Goal: Ask a question: Seek information or help from site administrators or community

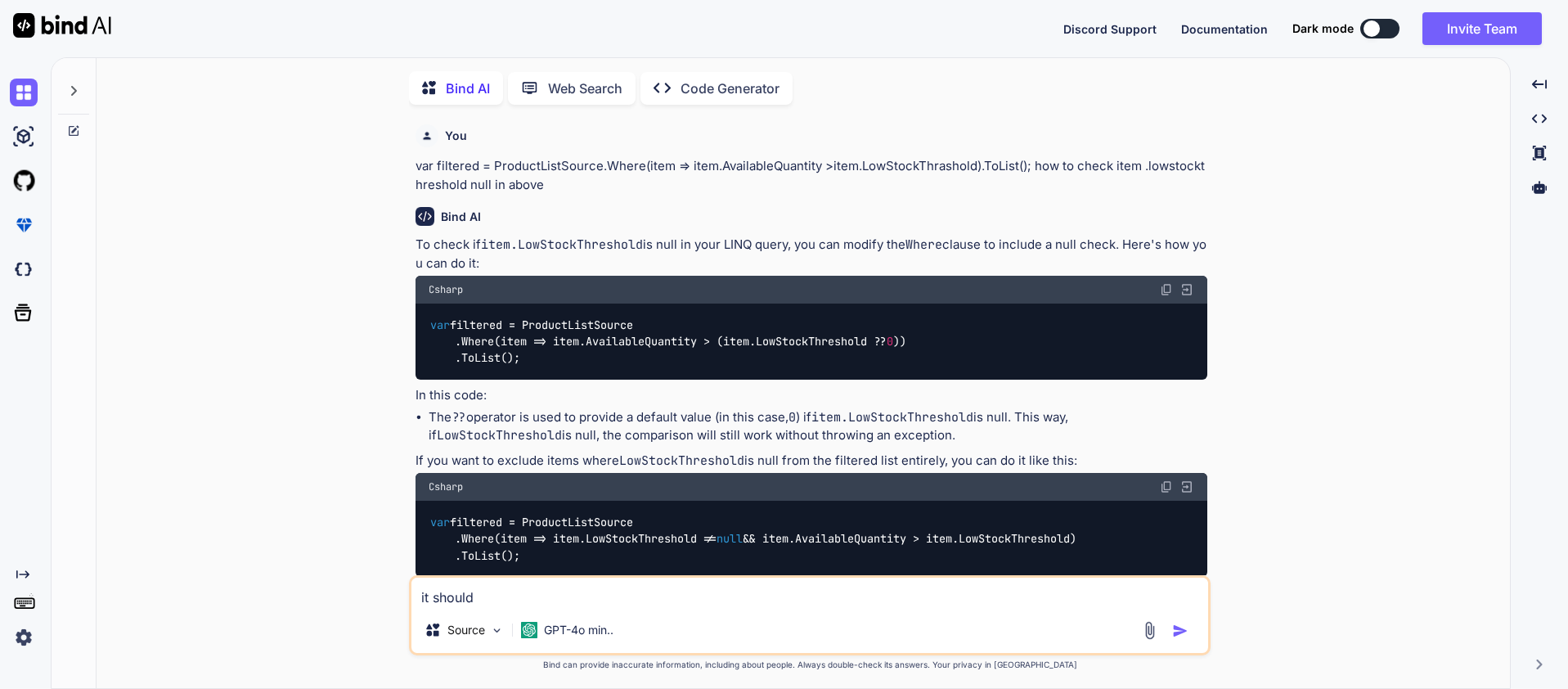
type textarea "x"
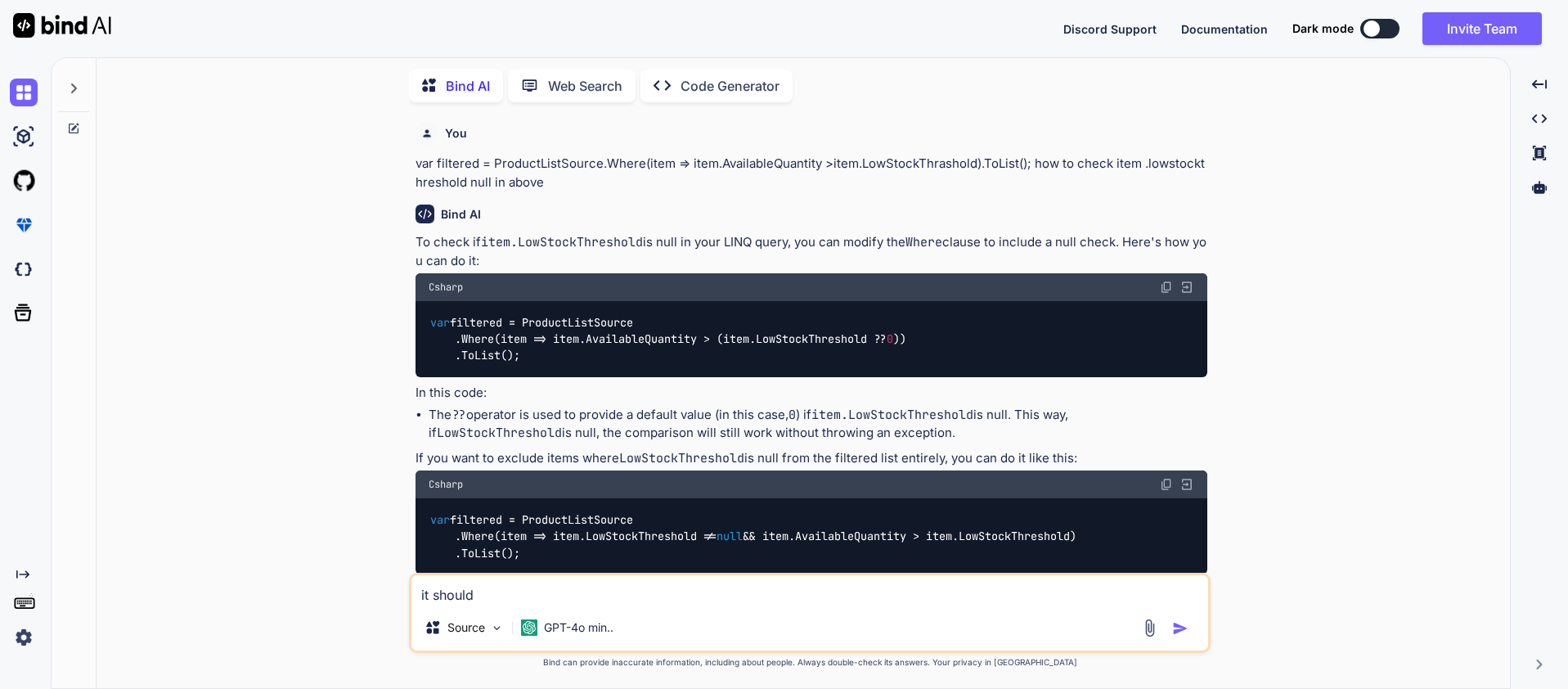
click at [566, 587] on textarea "it should" at bounding box center [809, 590] width 796 height 30
type textarea "it shoul"
type textarea "x"
type textarea "it shou"
type textarea "x"
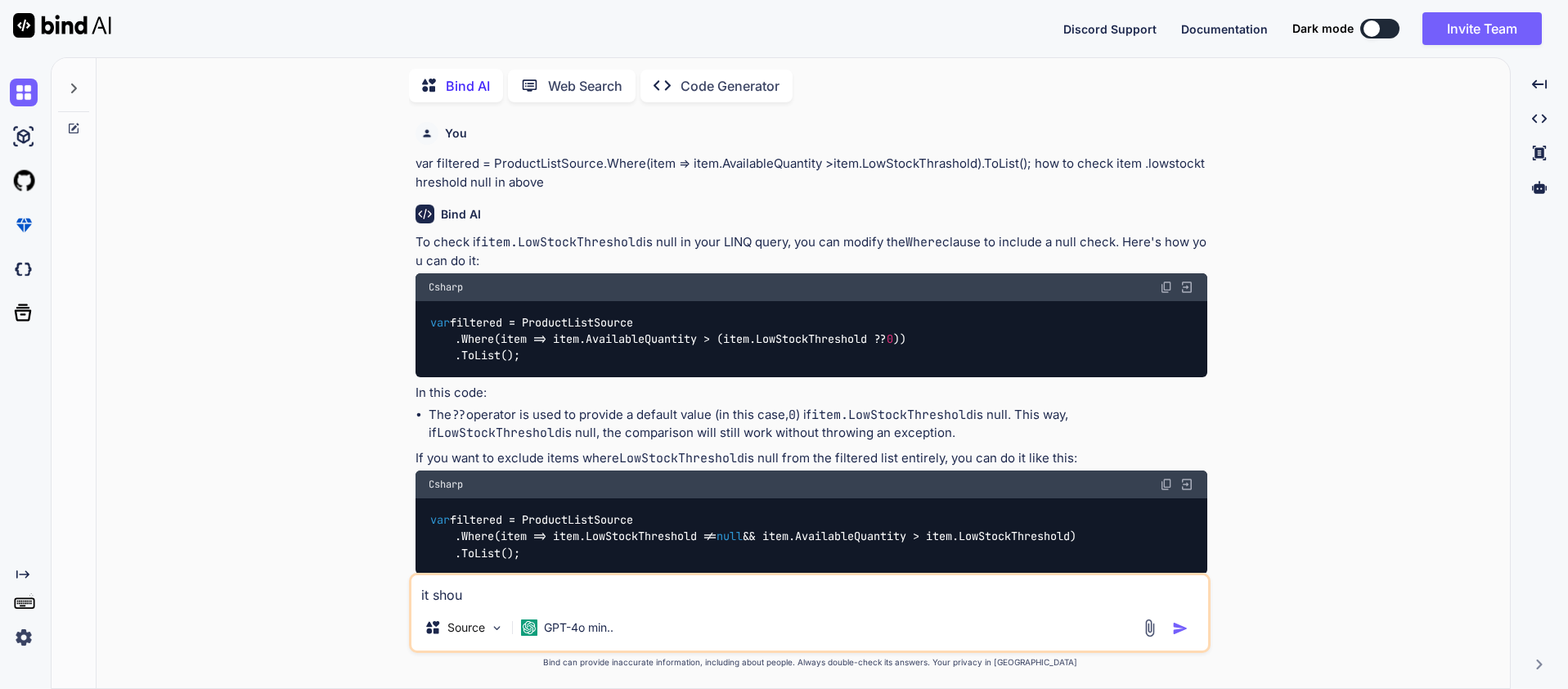
type textarea "it sho"
type textarea "x"
type textarea "it sh"
type textarea "x"
type textarea "it s"
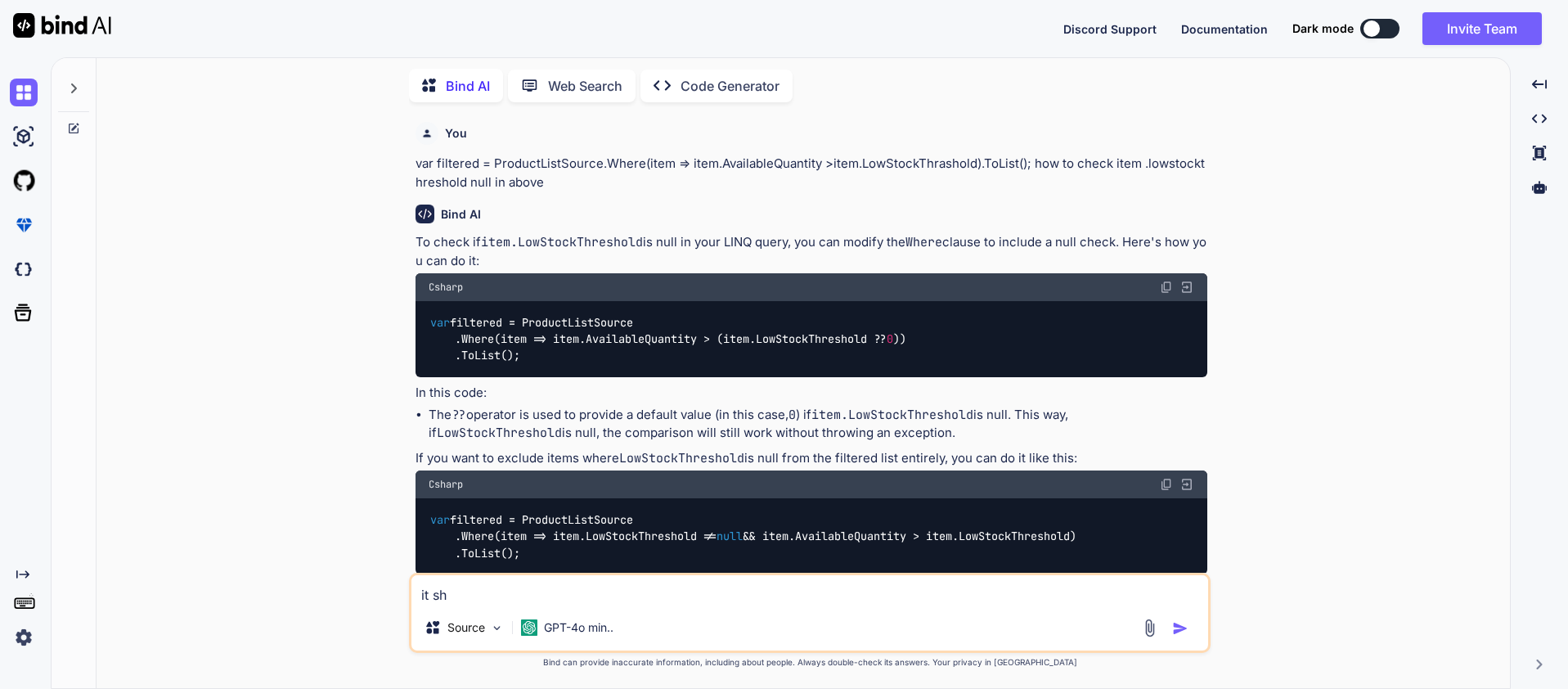
type textarea "x"
type textarea "it"
type textarea "x"
type textarea "it"
type textarea "x"
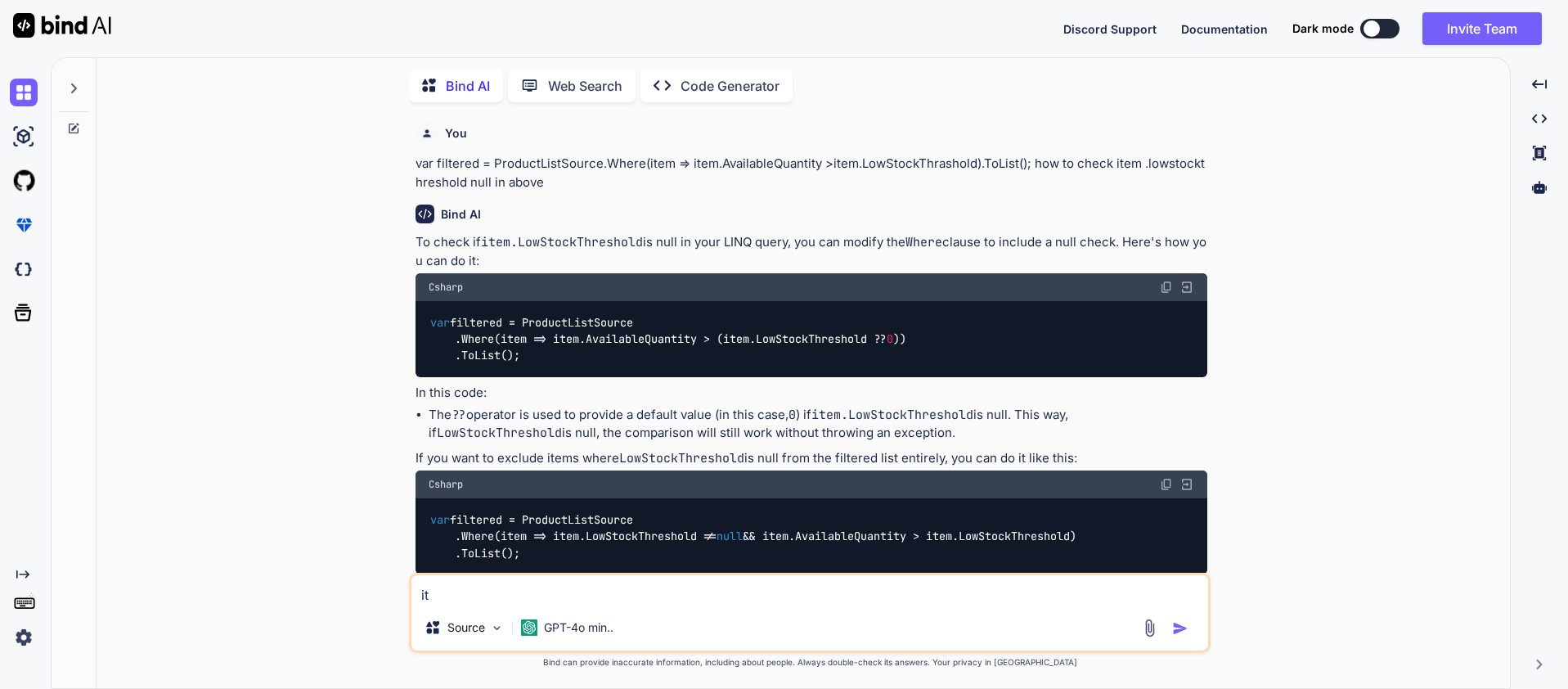
type textarea "i"
type textarea "x"
paste textarea "Application could not be uploaded to the device."
type textarea "Application could not be uploaded to the device."
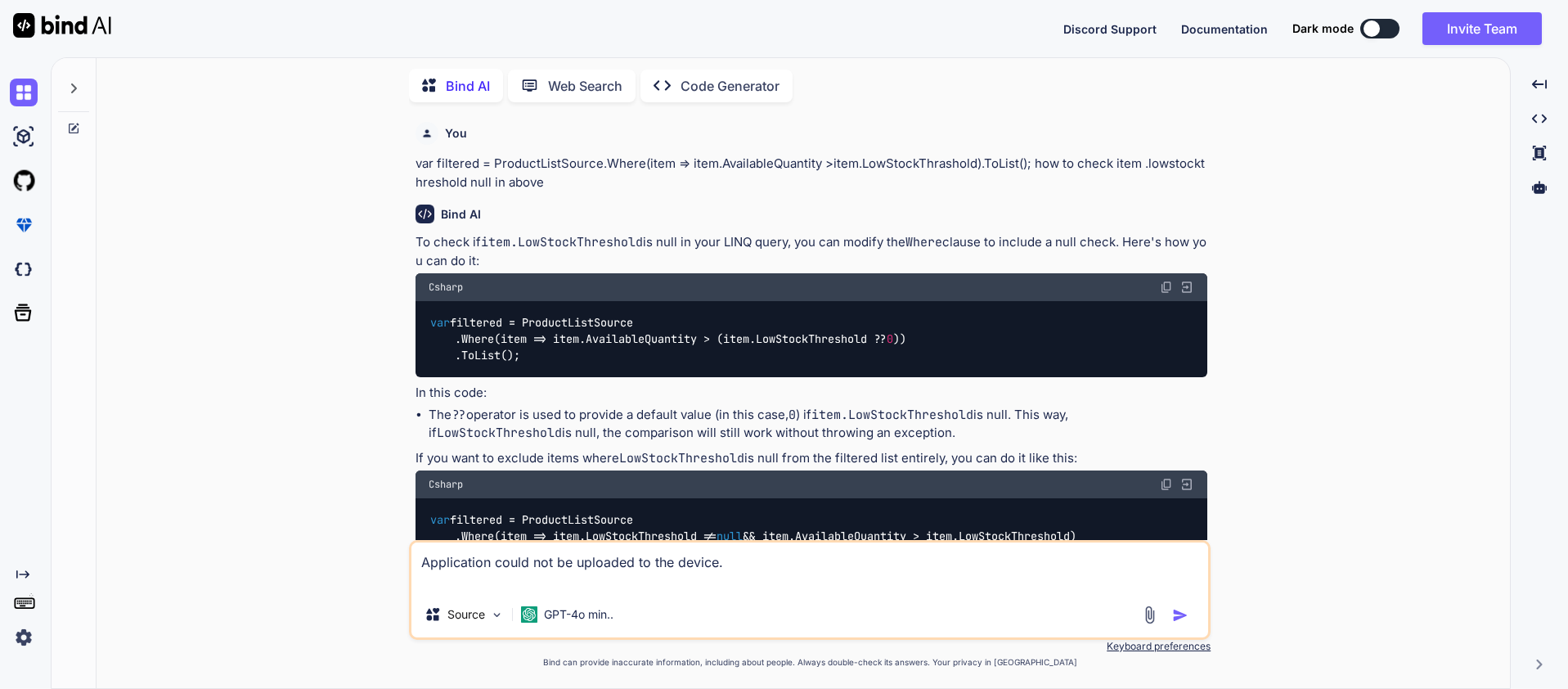
type textarea "x"
type textarea "Application could not be uploaded to the device."
type textarea "x"
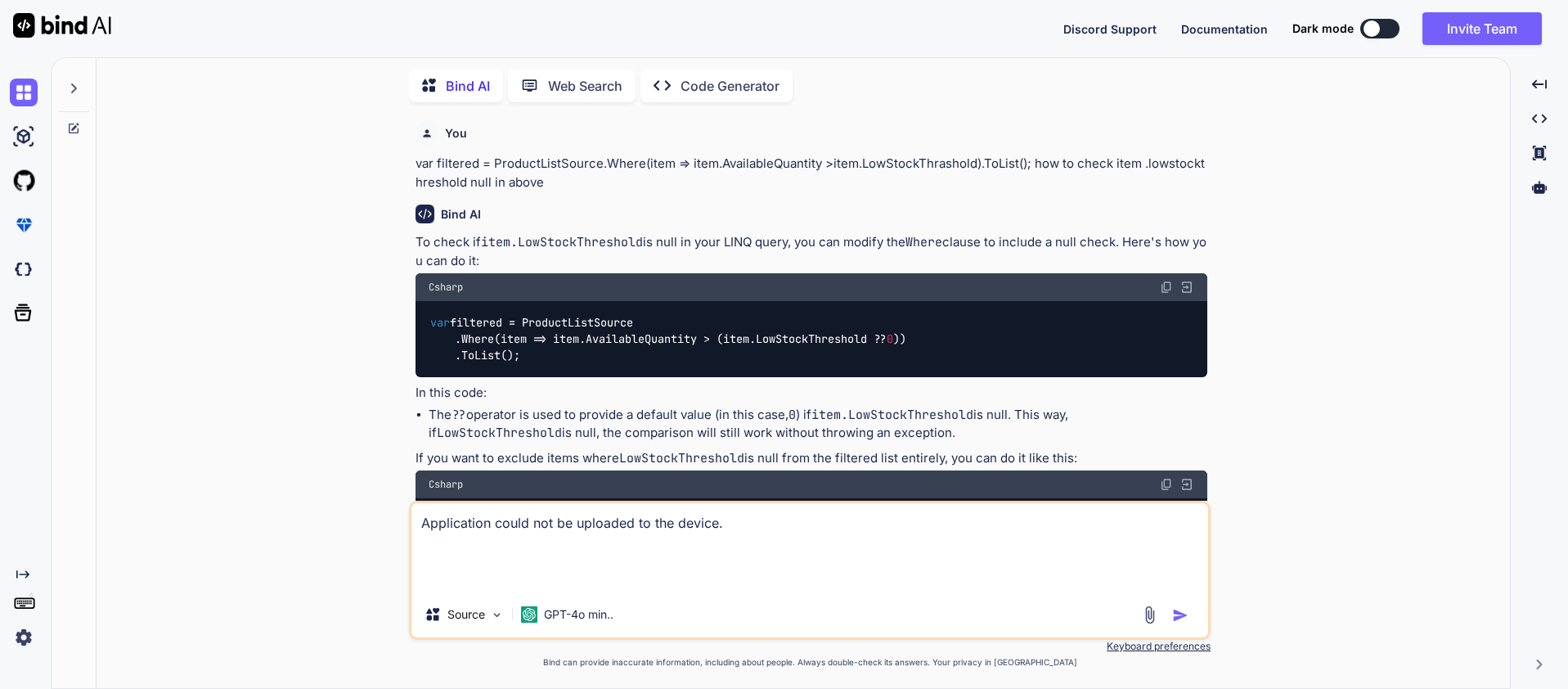
type textarea "Application could not be uploaded to the device."
type textarea "x"
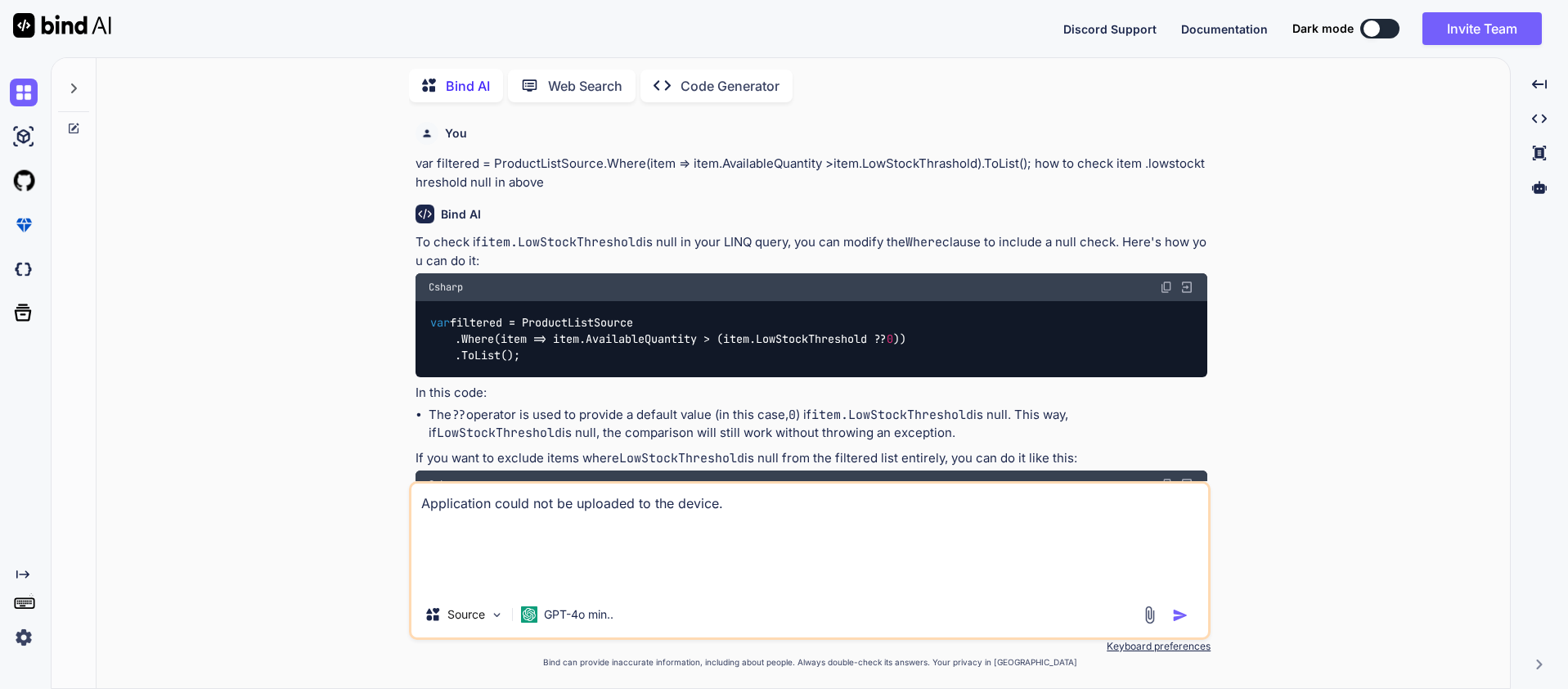
type textarea "Application could not be uploaded to the device. w"
type textarea "x"
type textarea "Application could not be uploaded to the device. wh"
type textarea "x"
type textarea "Application could not be uploaded to the device. whe"
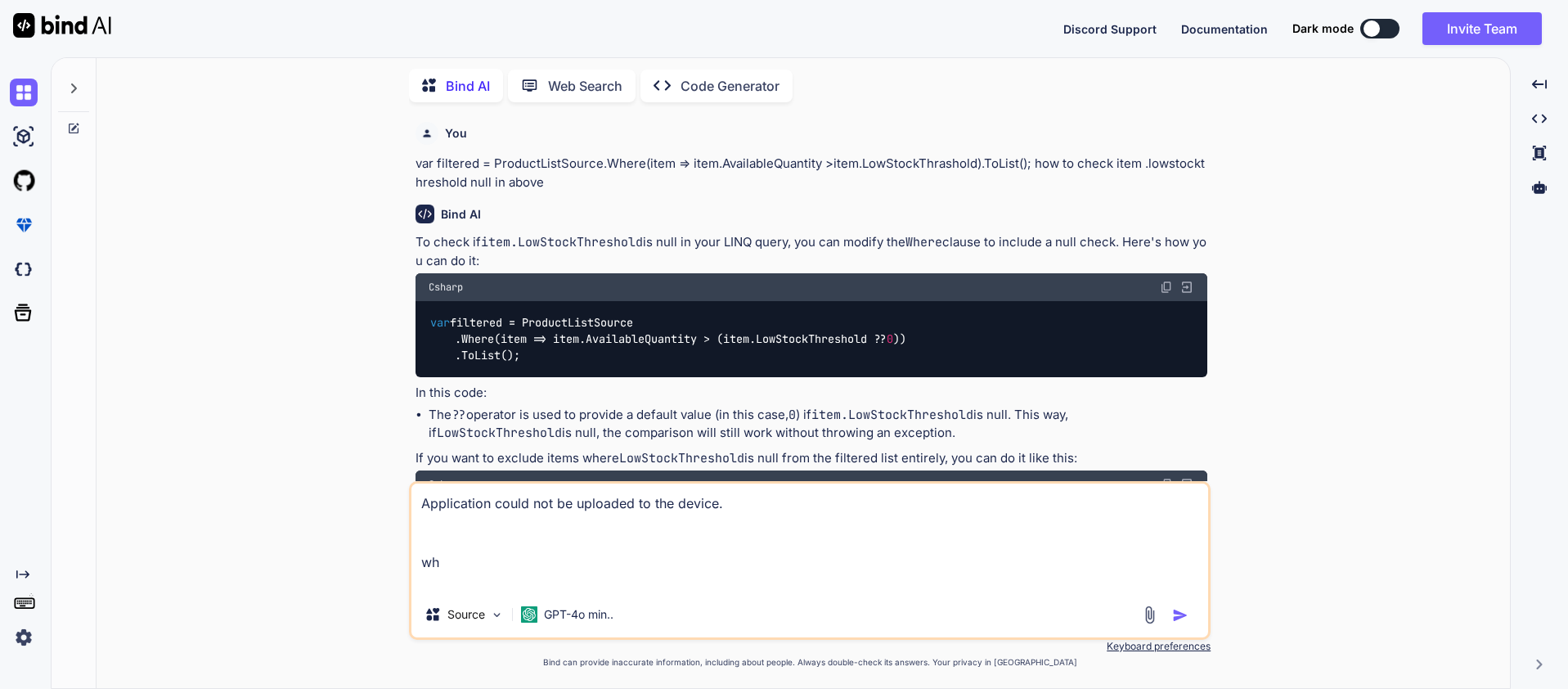
type textarea "x"
type textarea "Application could not be uploaded to the device. when"
type textarea "x"
type textarea "Application could not be uploaded to the device. when"
type textarea "x"
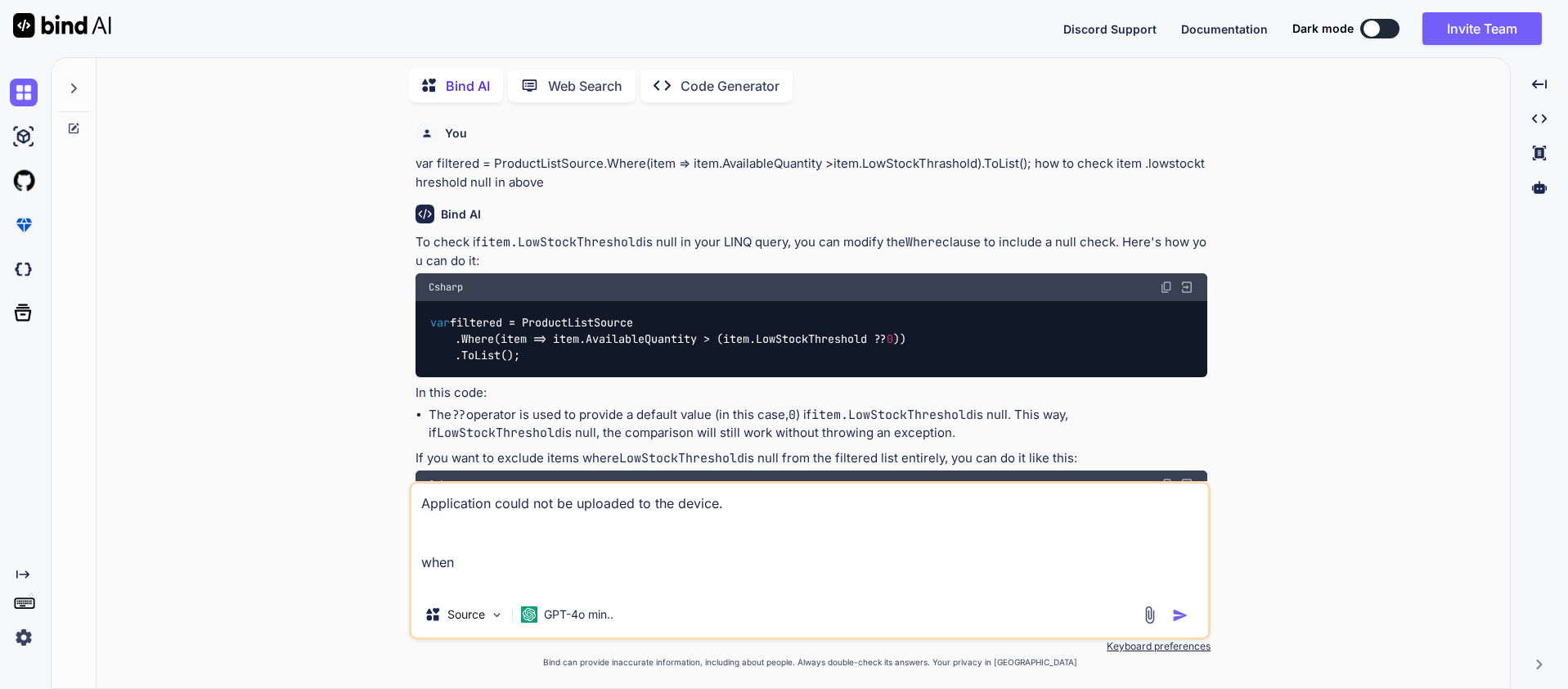
type textarea "Application could not be uploaded to the device. when i"
type textarea "x"
type textarea "Application could not be uploaded to the device. when i"
type textarea "x"
type textarea "Application could not be uploaded to the device. when i a"
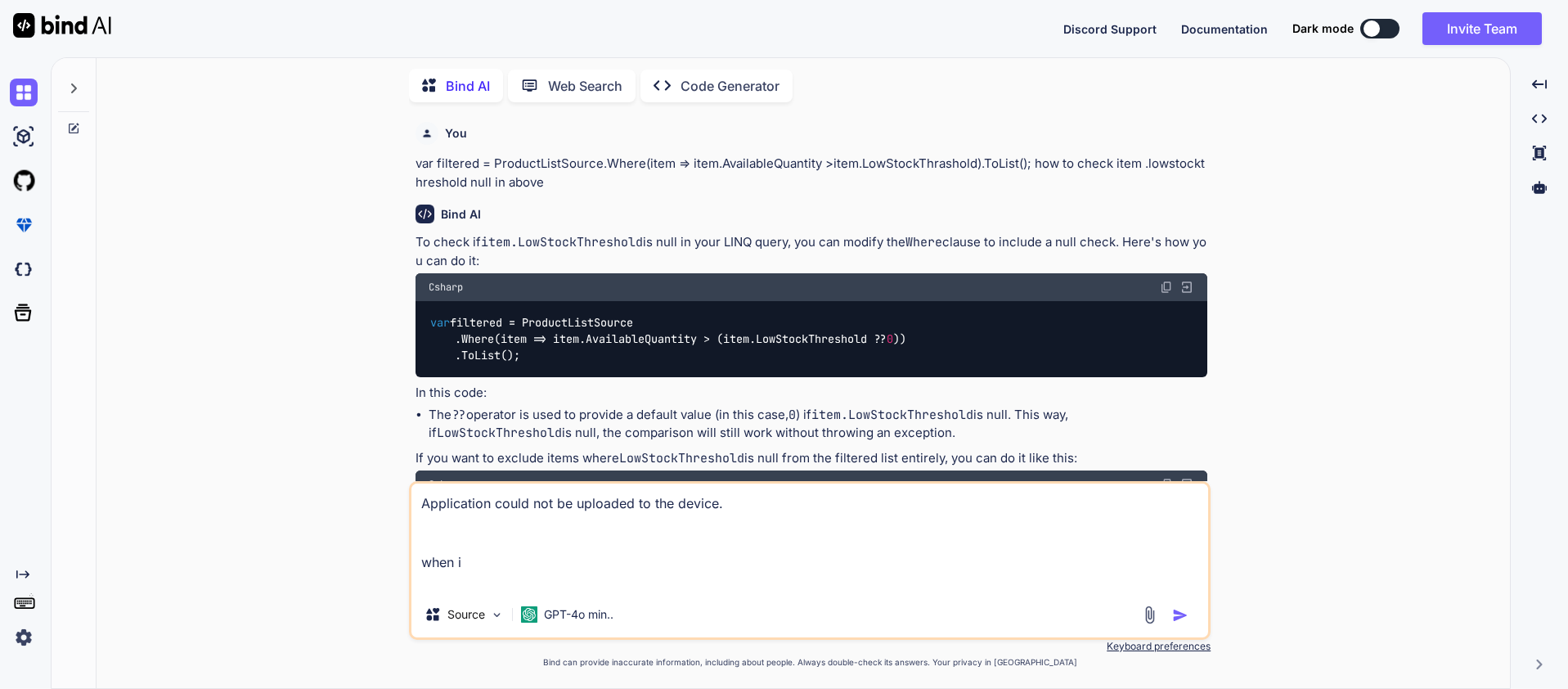
type textarea "x"
type textarea "Application could not be uploaded to the device. when i am"
type textarea "x"
type textarea "Application could not be uploaded to the device. when i am"
type textarea "x"
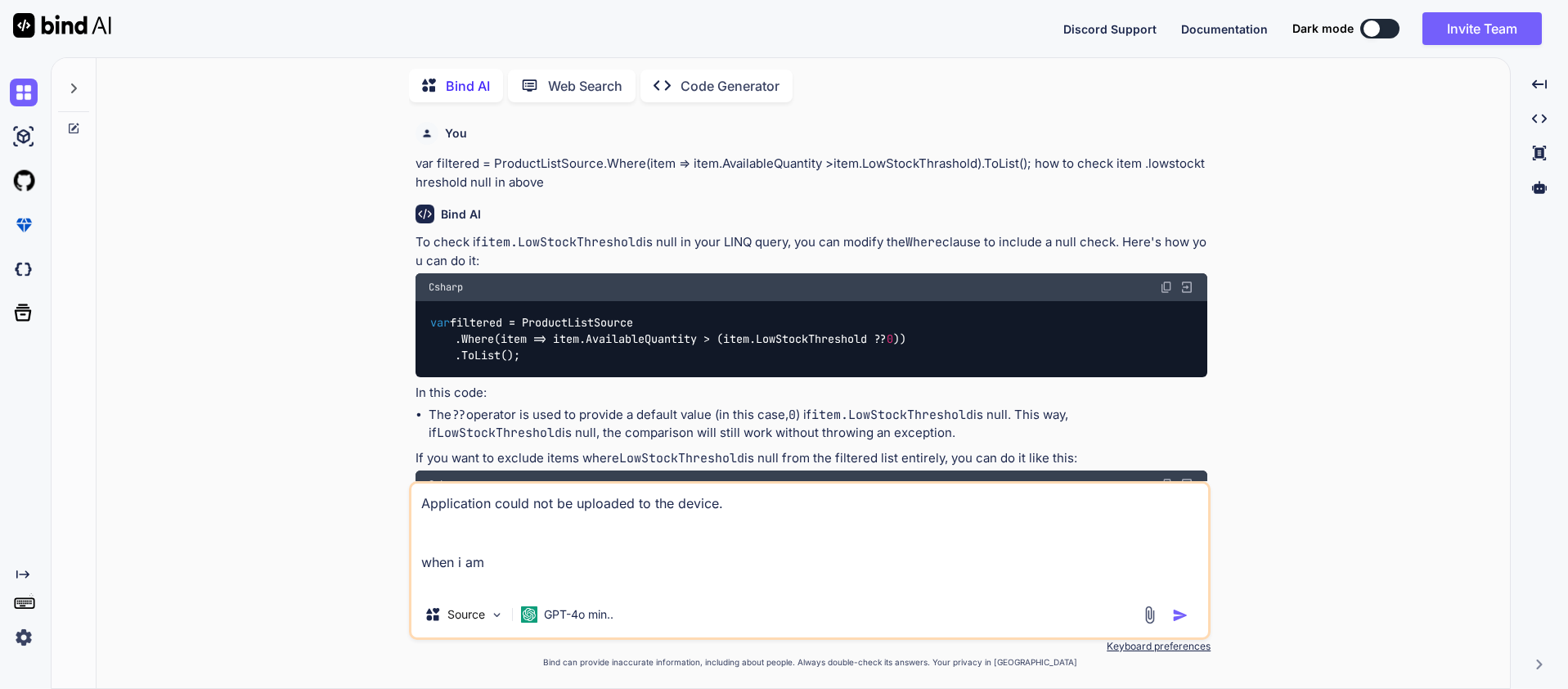
type textarea "Application could not be uploaded to the device. when i am d"
type textarea "x"
type textarea "Application could not be uploaded to the device. when i am de"
type textarea "x"
type textarea "Application could not be uploaded to the device. when i am deb"
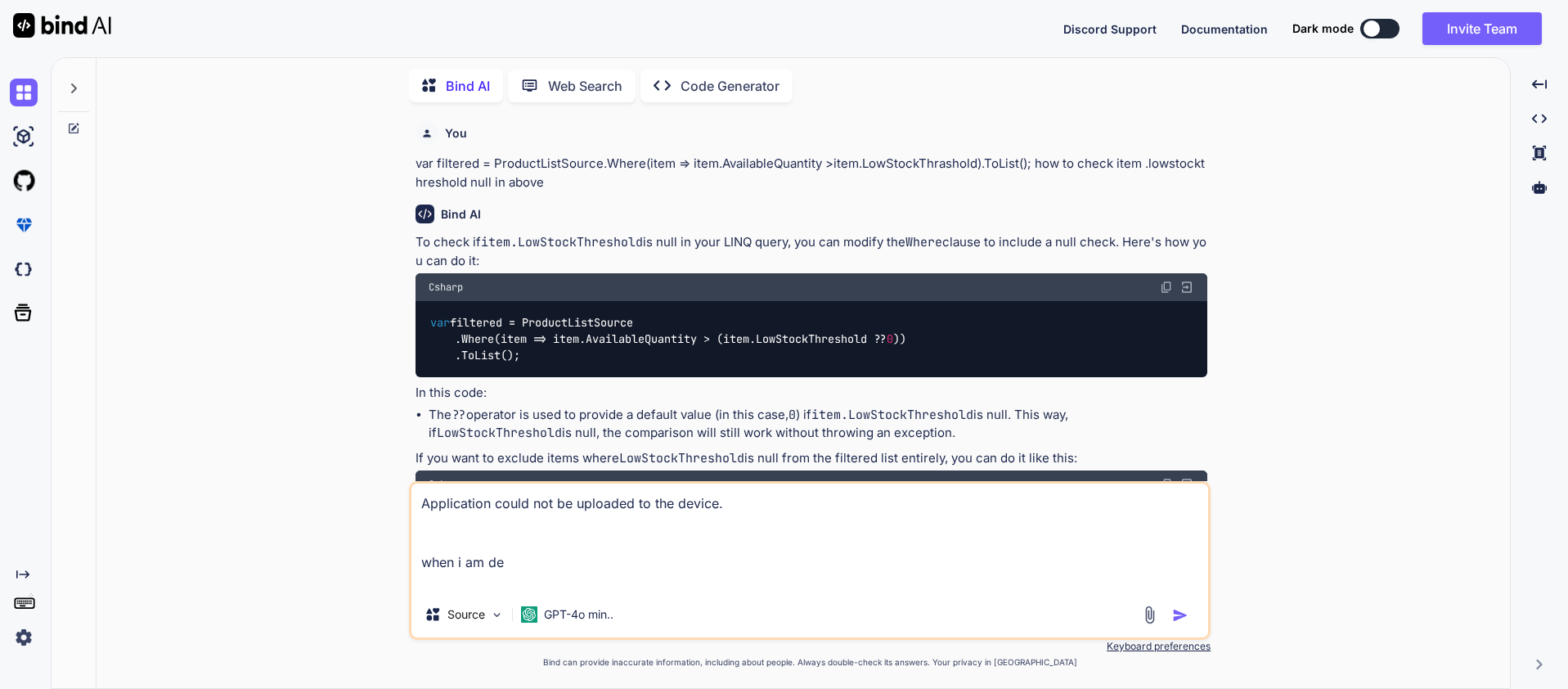
type textarea "x"
type textarea "Application could not be uploaded to the device. when i am debg"
type textarea "x"
type textarea "Application could not be uploaded to the device. when i am debgg"
type textarea "x"
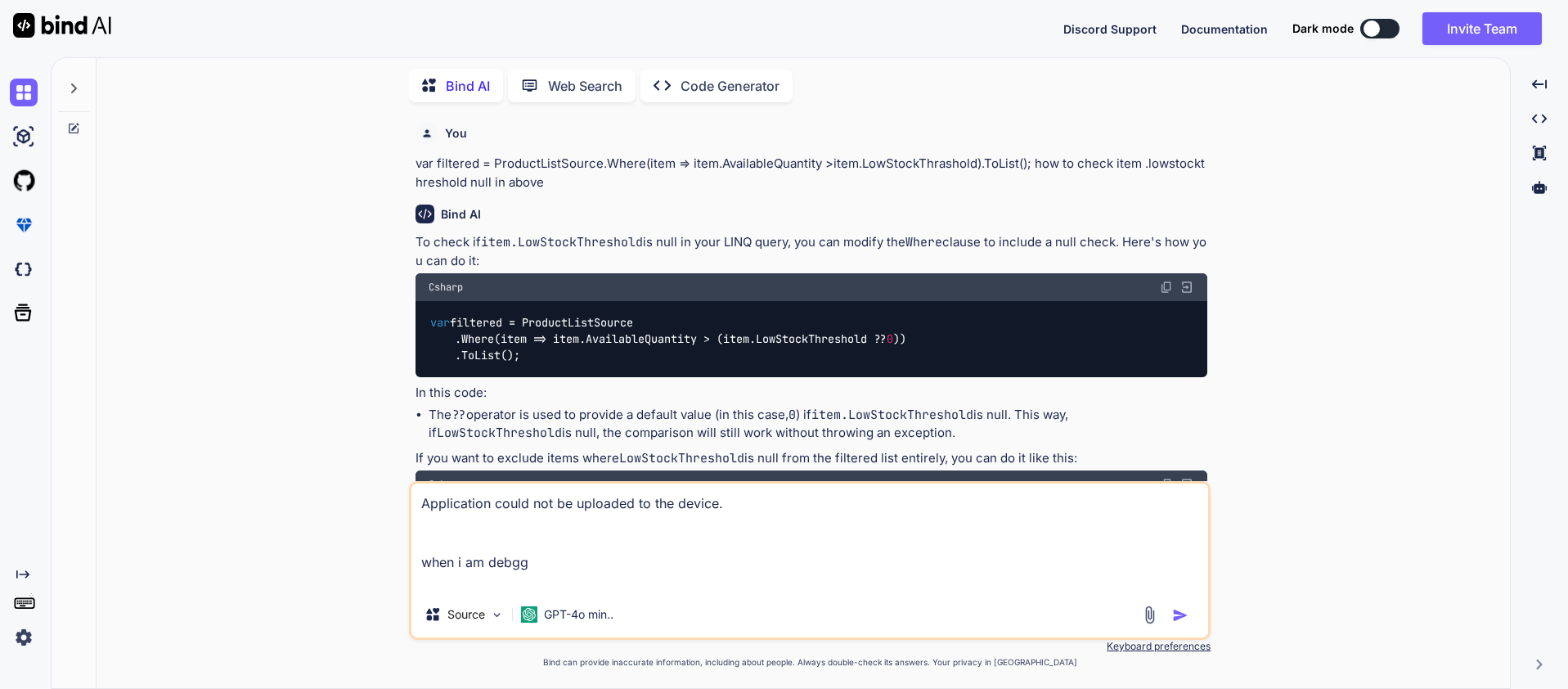
type textarea "Application could not be uploaded to the device. when i am debggi"
type textarea "x"
type textarea "Application could not be uploaded to the device. when i am debggin"
type textarea "x"
type textarea "Application could not be uploaded to the device. when i am debgging"
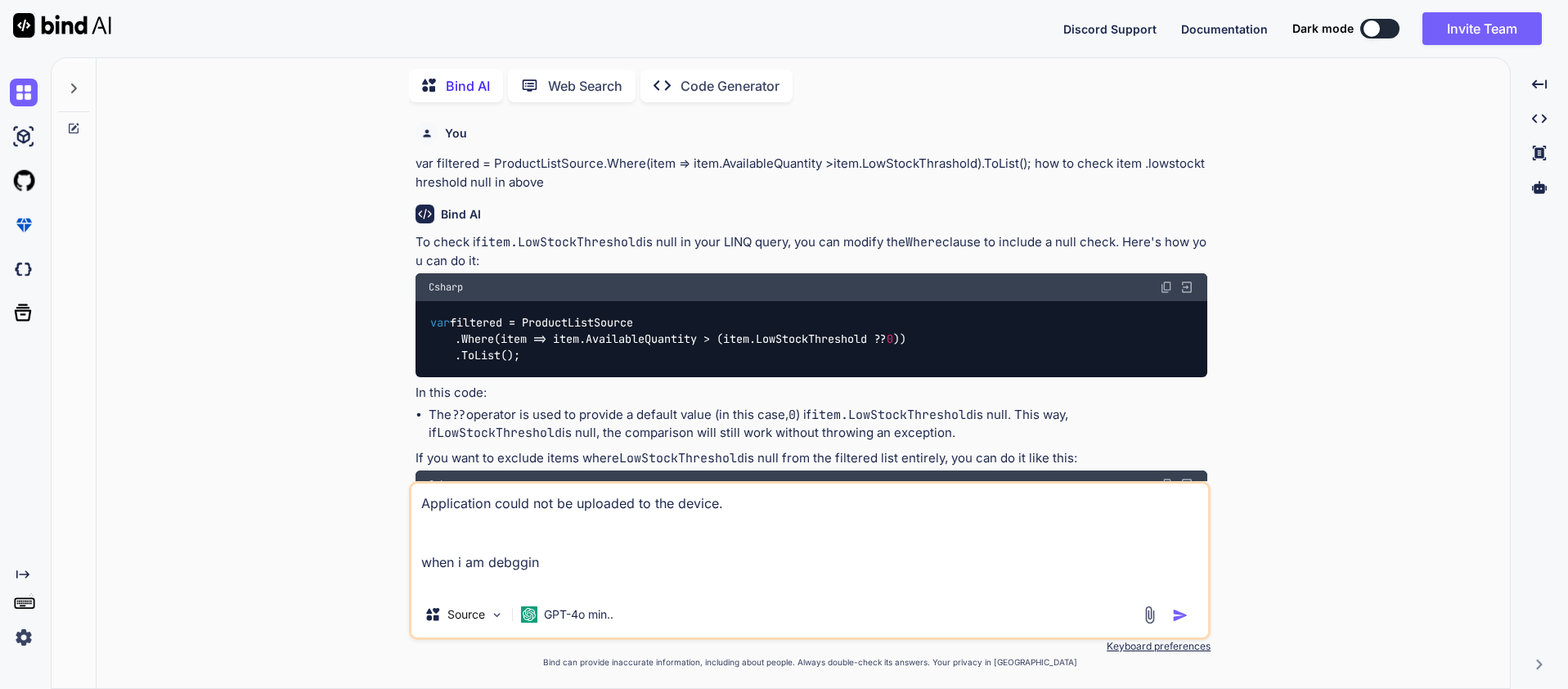
type textarea "x"
type textarea "Application could not be uploaded to the device. when i am debgging"
type textarea "x"
type textarea "Application could not be uploaded to the device. when i am debgging i"
type textarea "x"
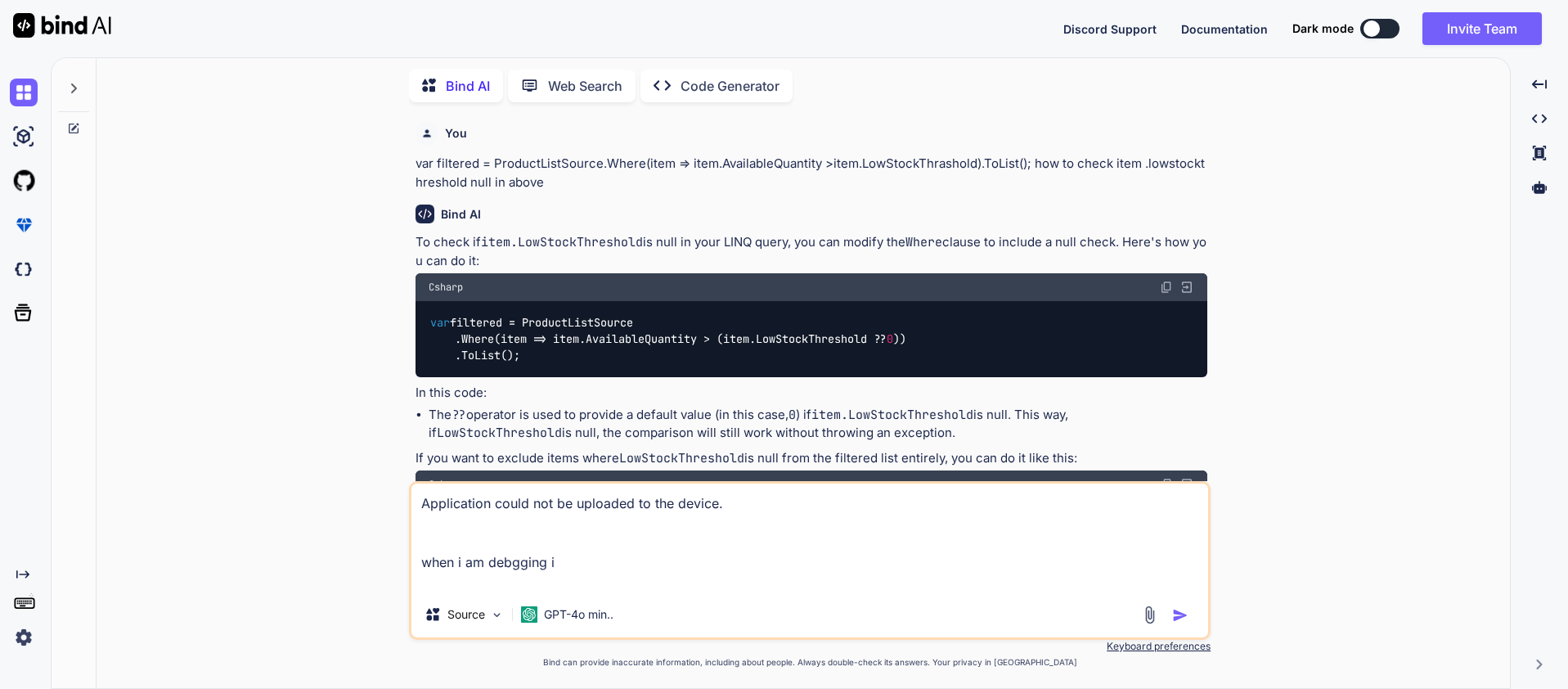
type textarea "Application could not be uploaded to the device. when i am debgging in"
type textarea "x"
type textarea "Application could not be uploaded to the device. when i am debgging in"
type textarea "x"
type textarea "Application could not be uploaded to the device. when i am debgging in i"
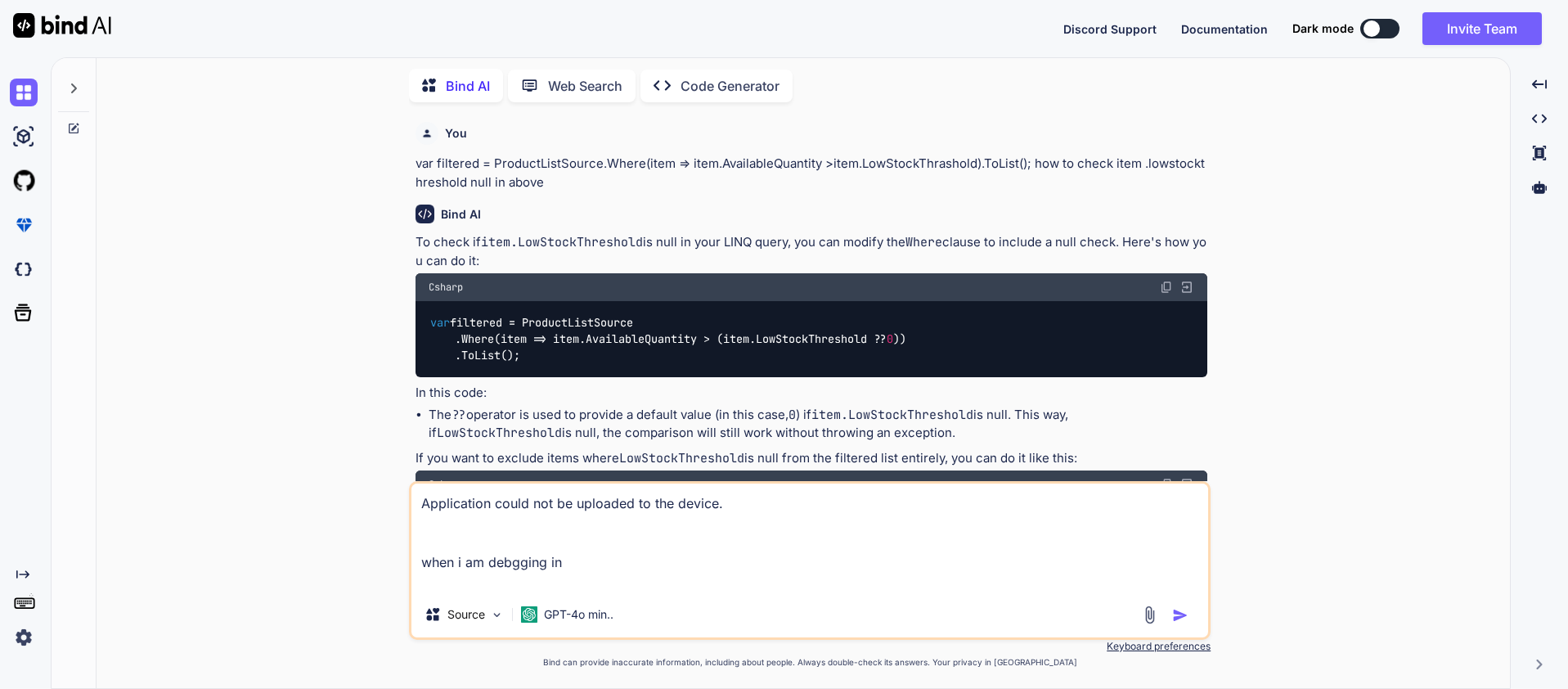
type textarea "x"
type textarea "Application could not be uploaded to the device. when i am debgging in iO"
type textarea "x"
type textarea "Application could not be uploaded to the device. when i am debgging in iOS"
type textarea "x"
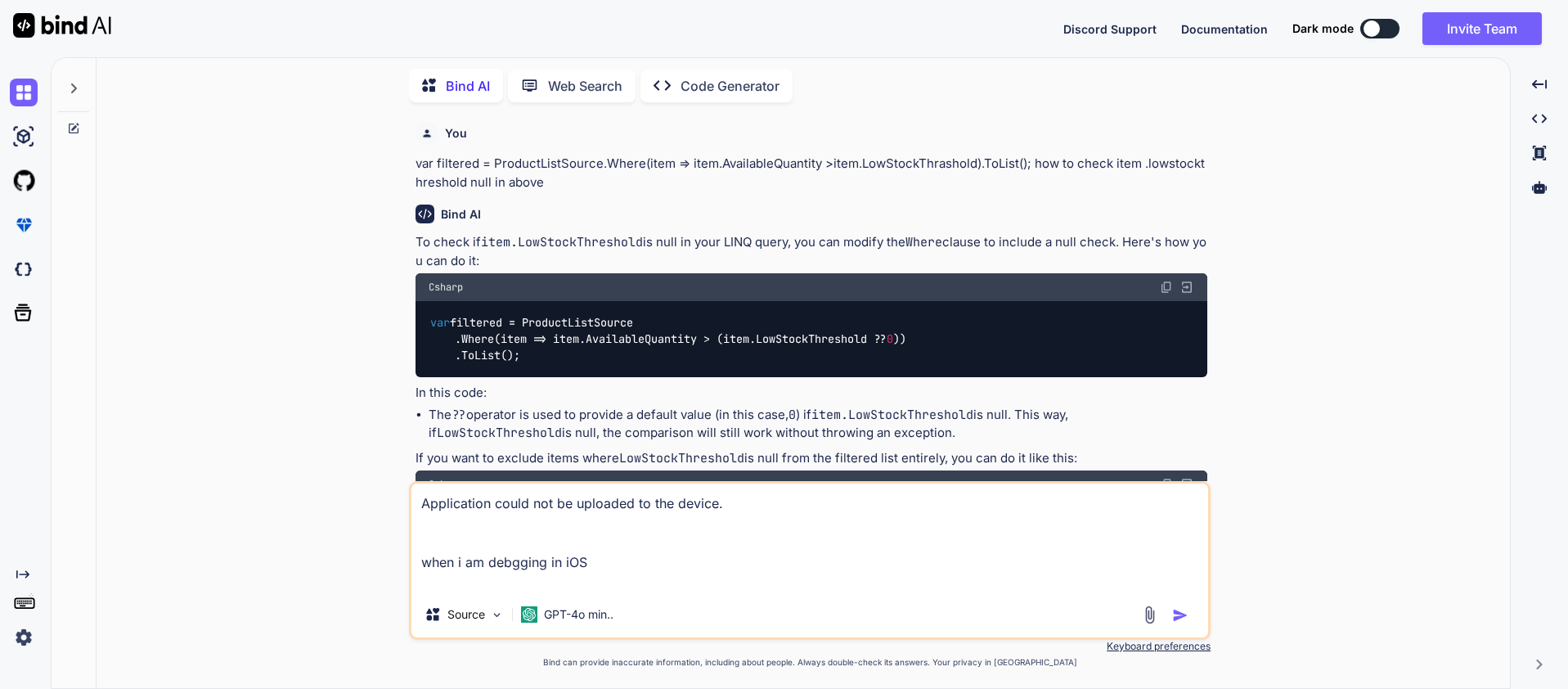
type textarea "Application could not be uploaded to the device. when i am debgging in iOS"
type textarea "x"
type textarea "Application could not be uploaded to the device. when i am debgging in iOS d"
type textarea "x"
type textarea "Application could not be uploaded to the device. when i am debgging in iOS de"
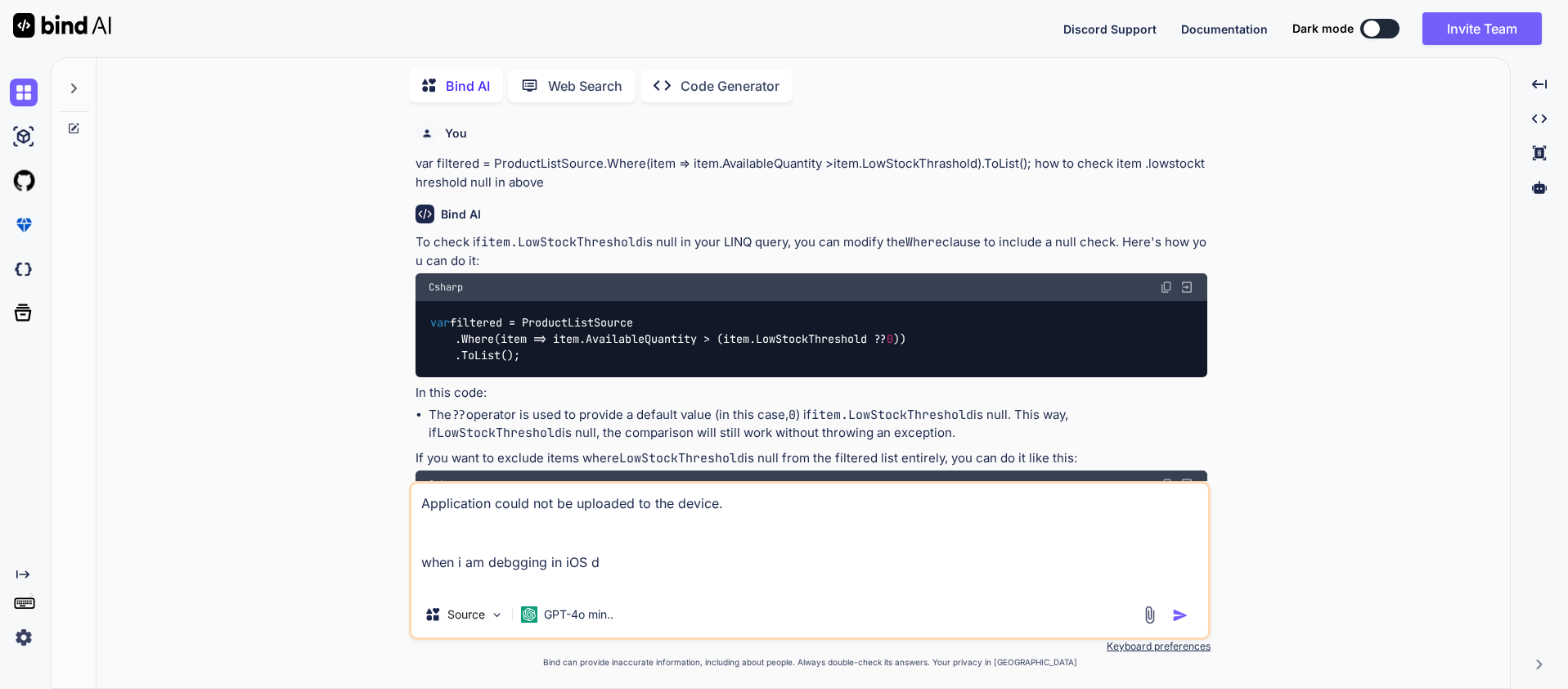
type textarea "x"
type textarea "Application could not be uploaded to the device. when i am debgging in iOS dev"
type textarea "x"
type textarea "Application could not be uploaded to the device. when i am debgging in iOS devi"
type textarea "x"
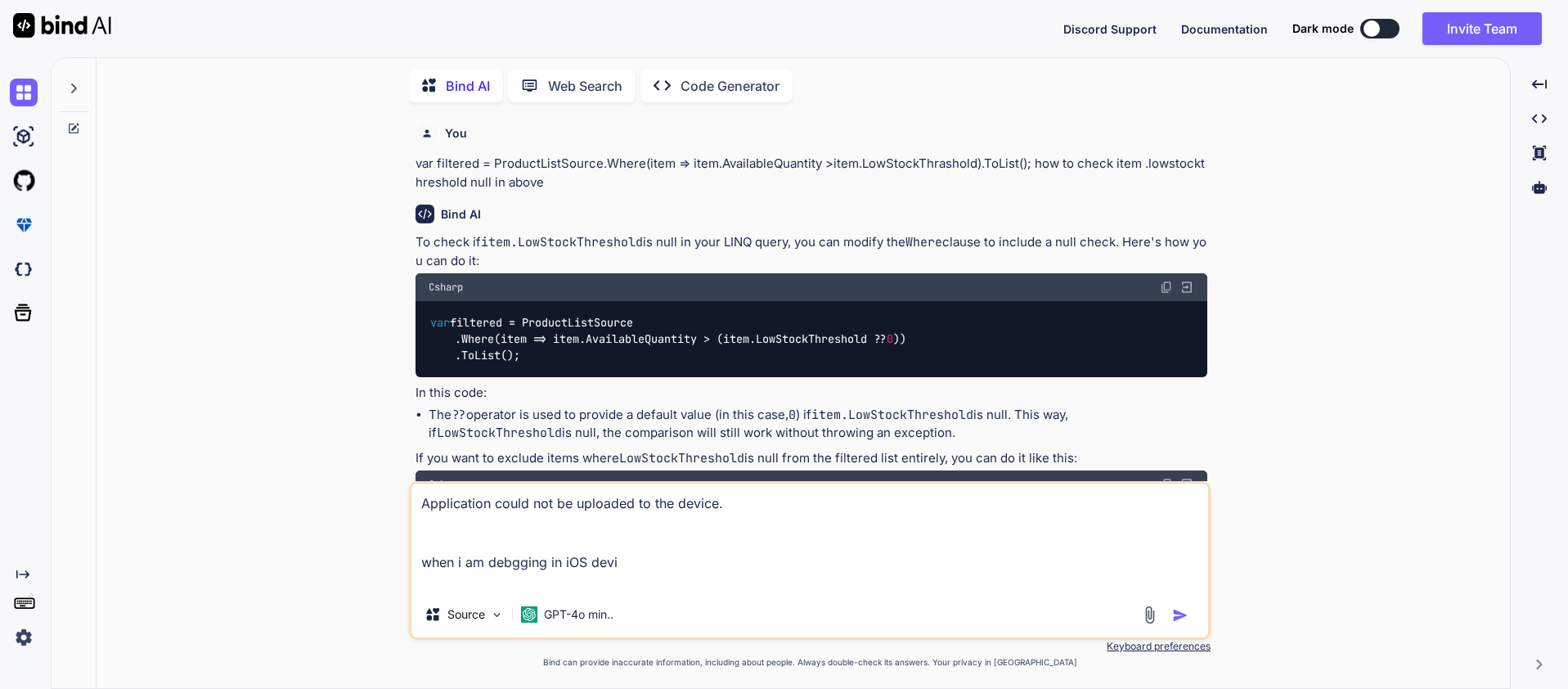
type textarea "Application could not be uploaded to the device. when i am debgging in iOS devic"
type textarea "x"
type textarea "Application could not be uploaded to the device. when i am debgging in iOS devi…"
type textarea "x"
type textarea "Application could not be uploaded to the device. when i am debgging in iOS devi…"
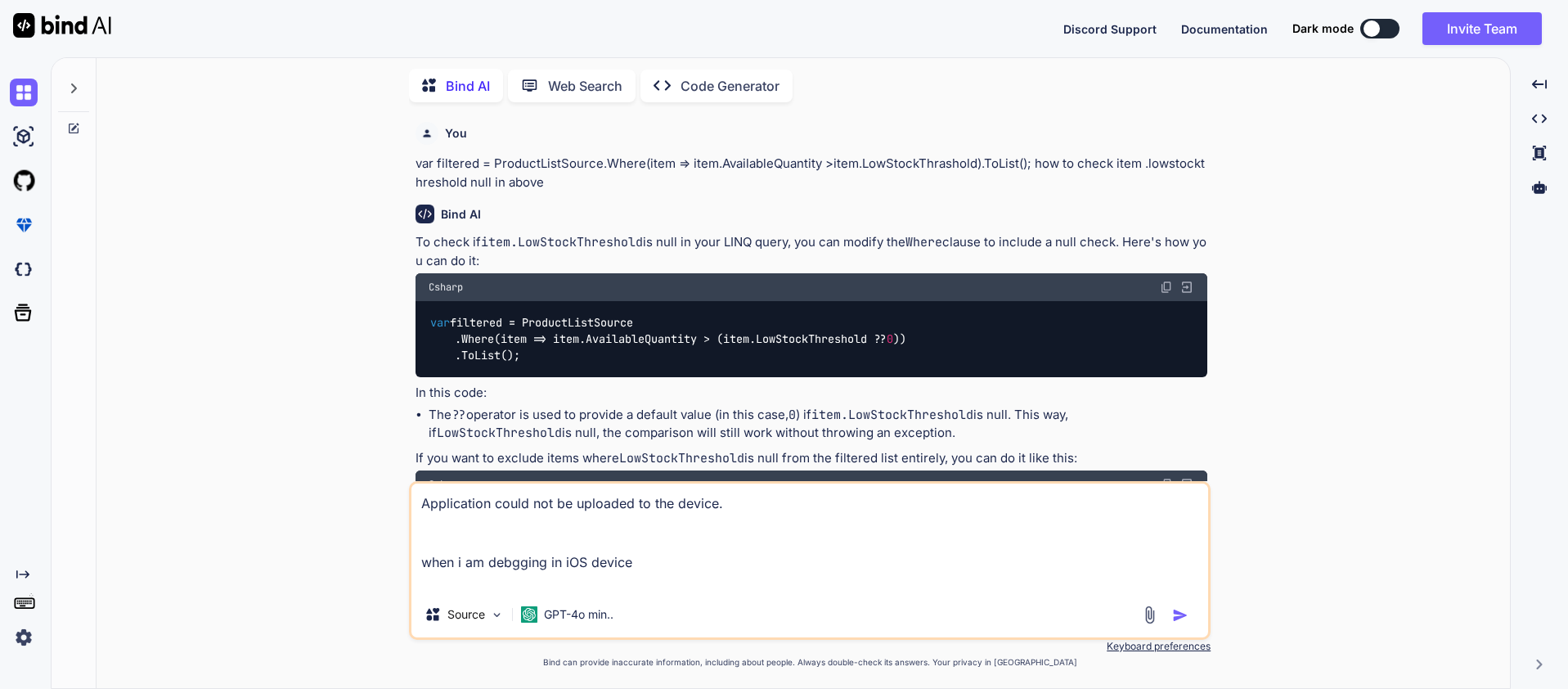
type textarea "x"
type textarea "Application could not be uploaded to the device. when i am debgging in iOS devi…"
type textarea "x"
type textarea "Application could not be uploaded to the device. when i am debgging in iOS devi…"
type textarea "x"
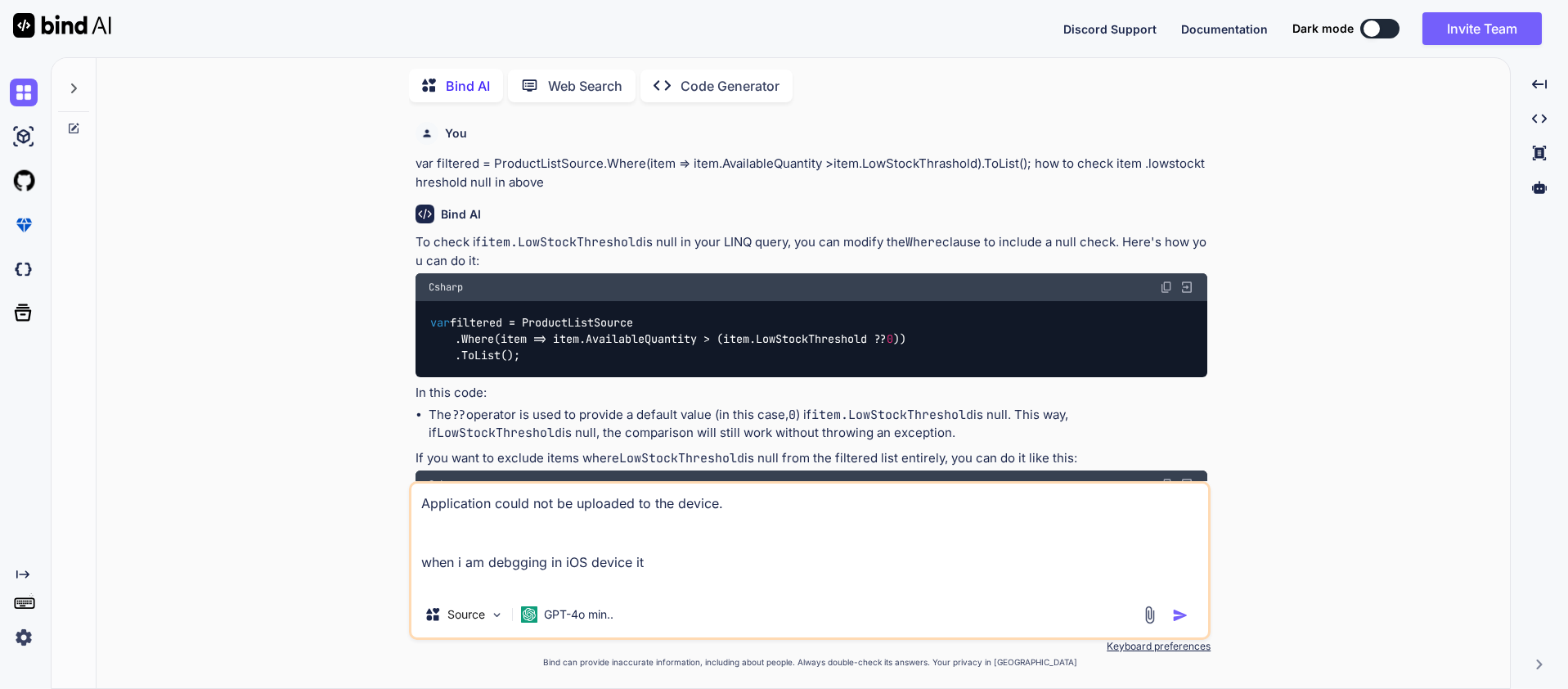
type textarea "Application could not be uploaded to the device. when i am debgging in iOS devi…"
type textarea "x"
type textarea "Application could not be uploaded to the device. when i am debgging in iOS devi…"
type textarea "x"
type textarea "Application could not be uploaded to the device. when i am debgging in iOS devi…"
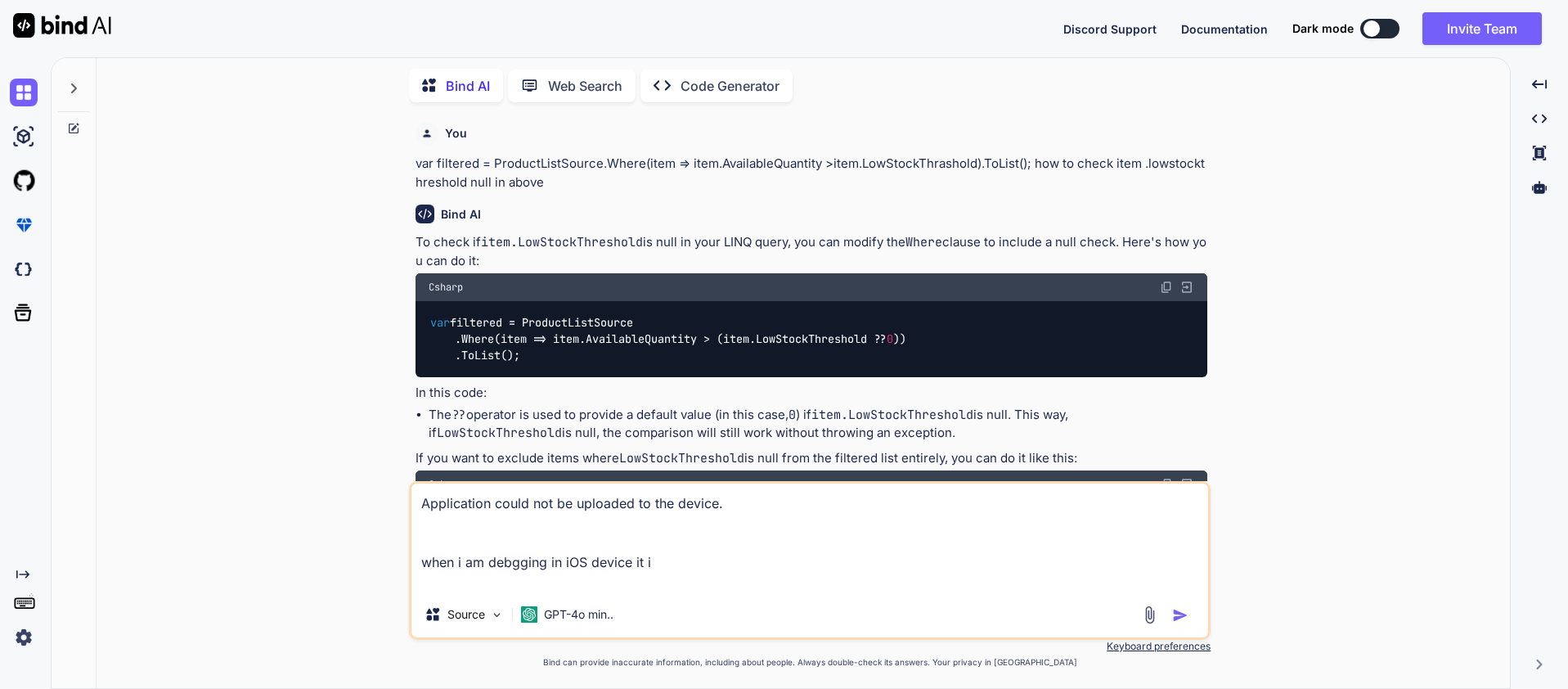
type textarea "x"
type textarea "Application could not be uploaded to the device. when i am debgging in iOS devi…"
type textarea "x"
type textarea "Application could not be uploaded to the device. when i am debgging in iOS devi…"
type textarea "x"
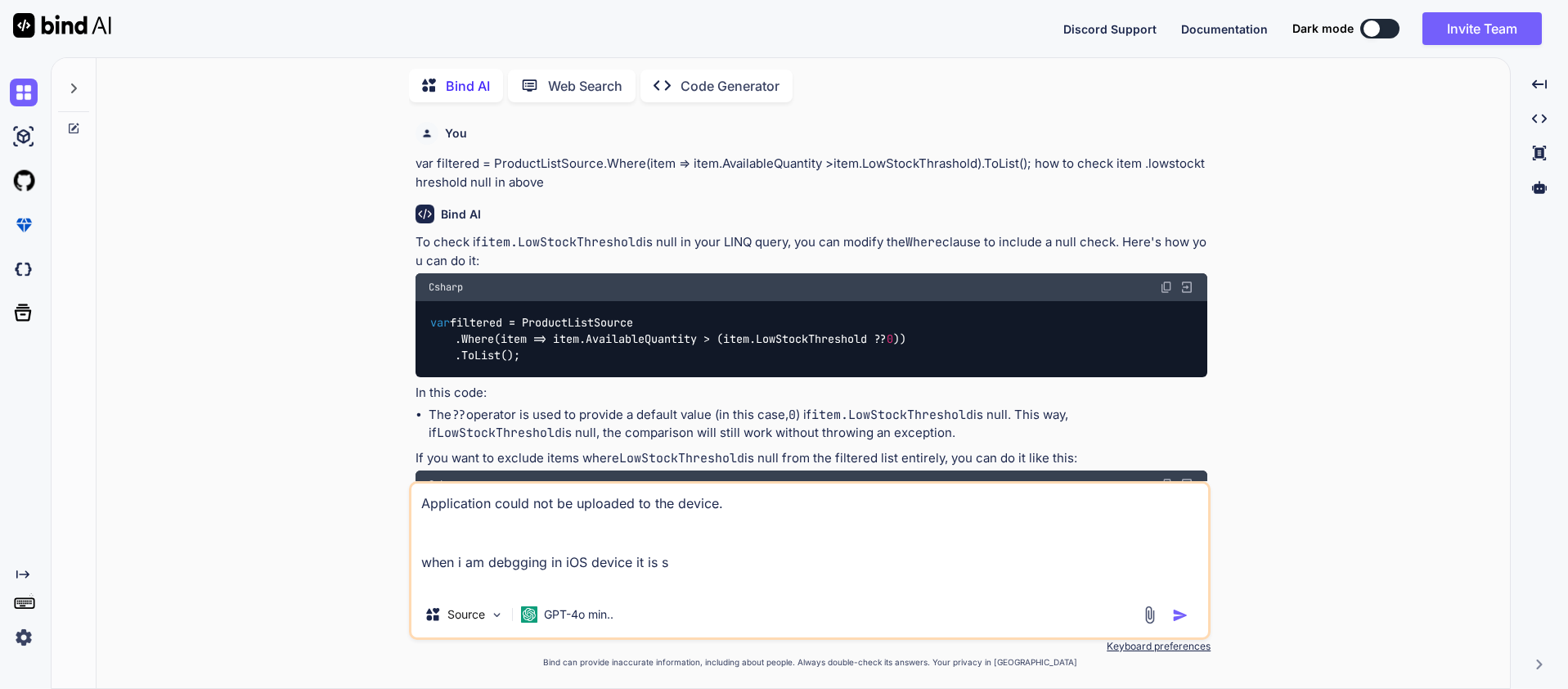
type textarea "Application could not be uploaded to the device. when i am debgging in iOS devi…"
type textarea "x"
type textarea "Application could not be uploaded to the device. when i am debgging in iOS devi…"
type textarea "x"
type textarea "Application could not be uploaded to the device. when i am debgging in iOS devi…"
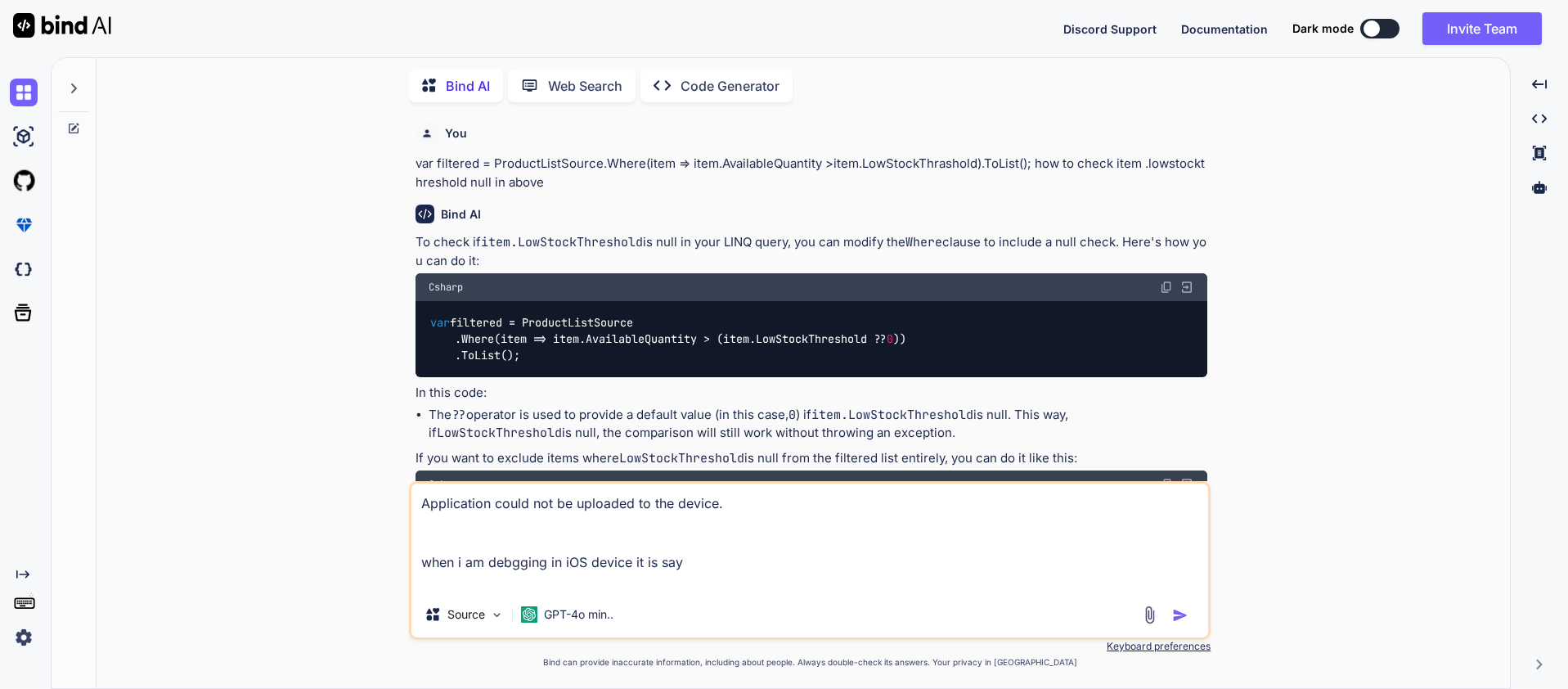
type textarea "x"
type textarea "Application could not be uploaded to the device. when i am debgging in iOS devi…"
type textarea "x"
type textarea "Application could not be uploaded to the device. when i am debgging in iOS devi…"
type textarea "x"
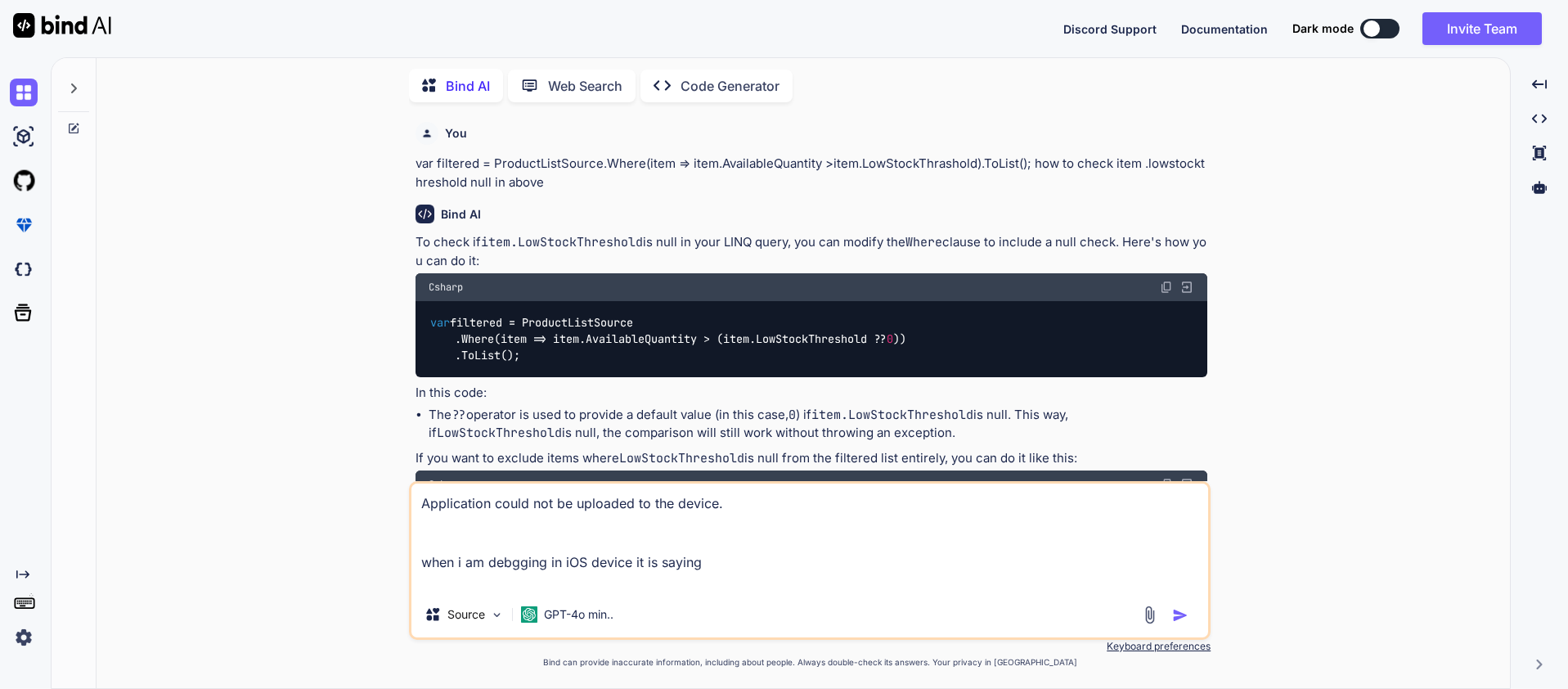
type textarea "Application could not be uploaded to the device. when i am debgging in iOS devi…"
type textarea "x"
type textarea "Application could not be uploaded to the device. when i am debgging in iOS devi…"
type textarea "x"
type textarea "Application could not be uploaded to the device. when i am debgging in iOS devi…"
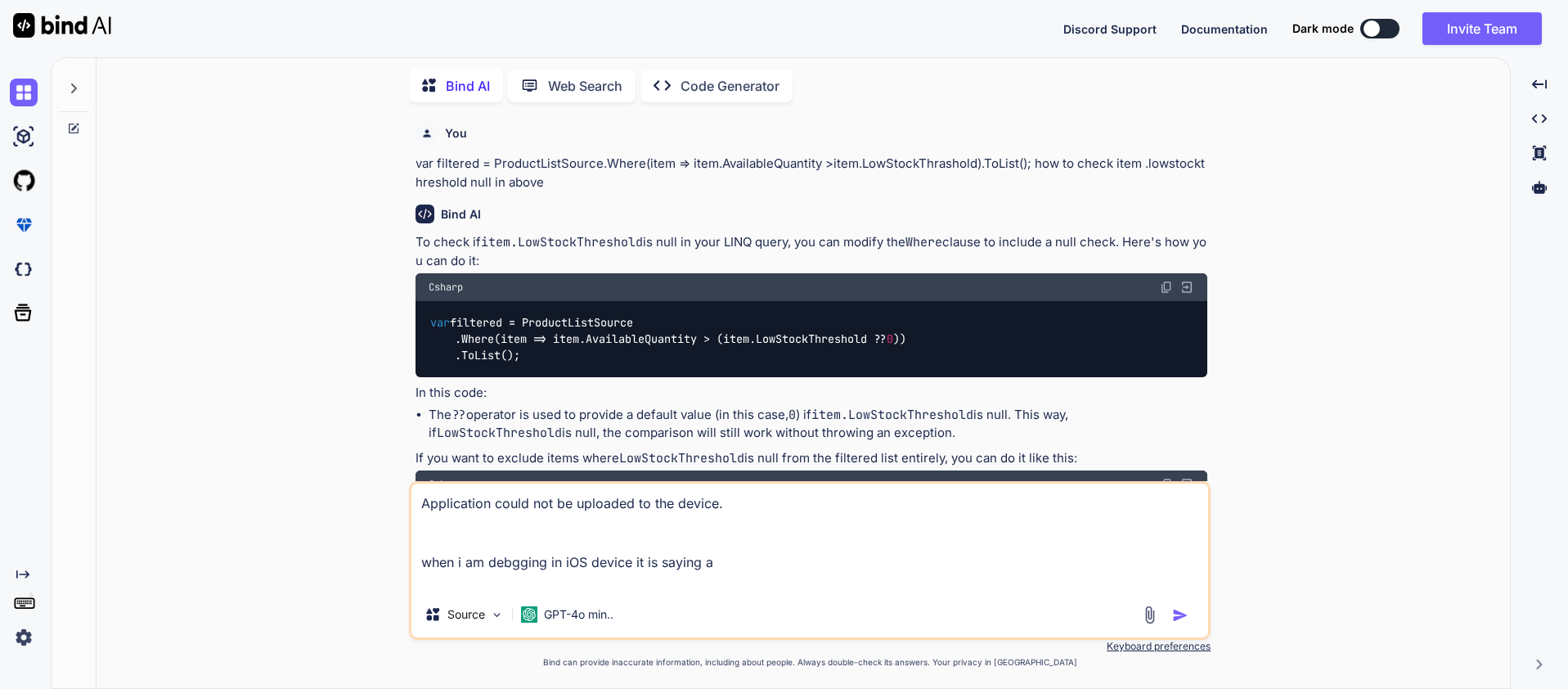
type textarea "x"
type textarea "Application could not be uploaded to the device. when i am debgging in iOS devi…"
type textarea "x"
type textarea "Application could not be uploaded to the device. when i am debgging in iOS devi…"
type textarea "x"
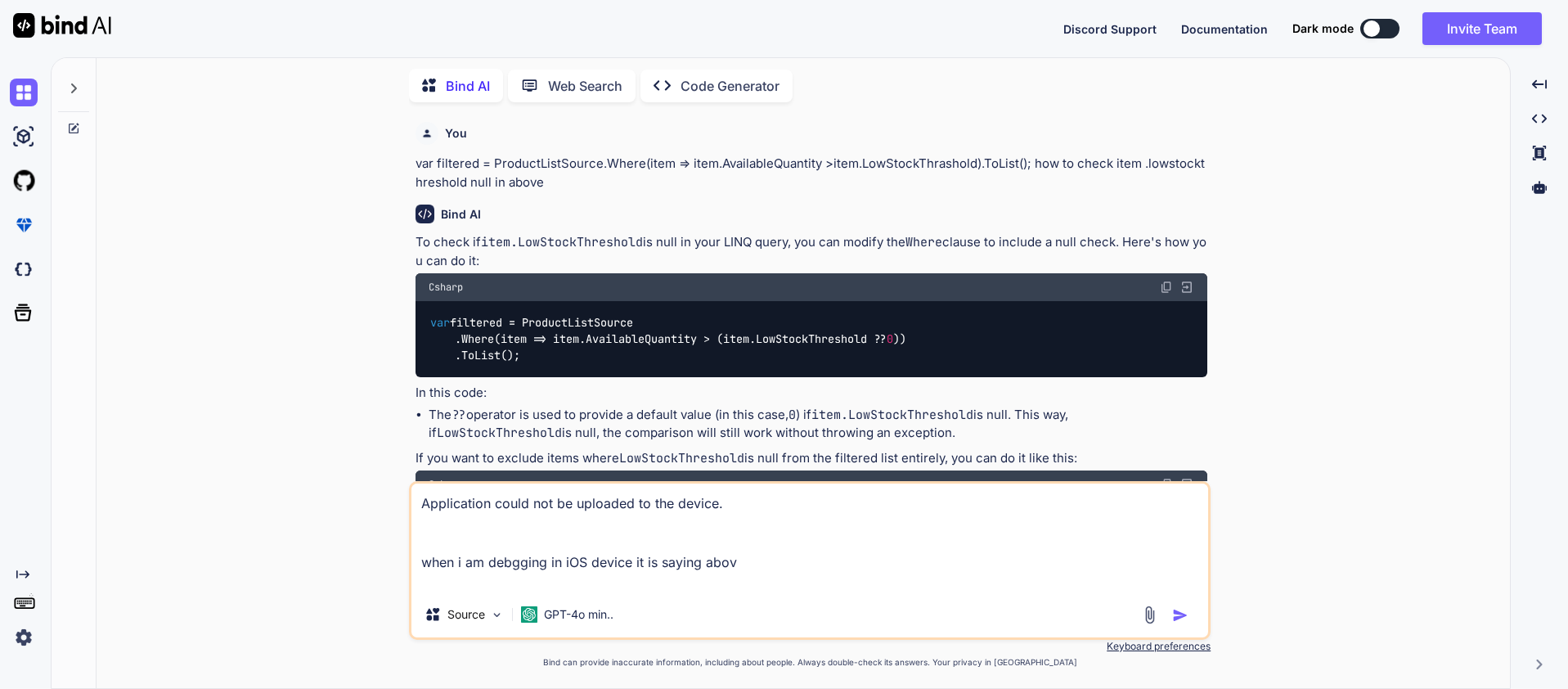
type textarea "Application could not be uploaded to the device. when i am debgging in iOS devi…"
type textarea "x"
type textarea "Application could not be uploaded to the device. when i am debgging in iOS devi…"
type textarea "x"
type textarea "Application could not be uploaded to the device. when i am debgging in iOS devi…"
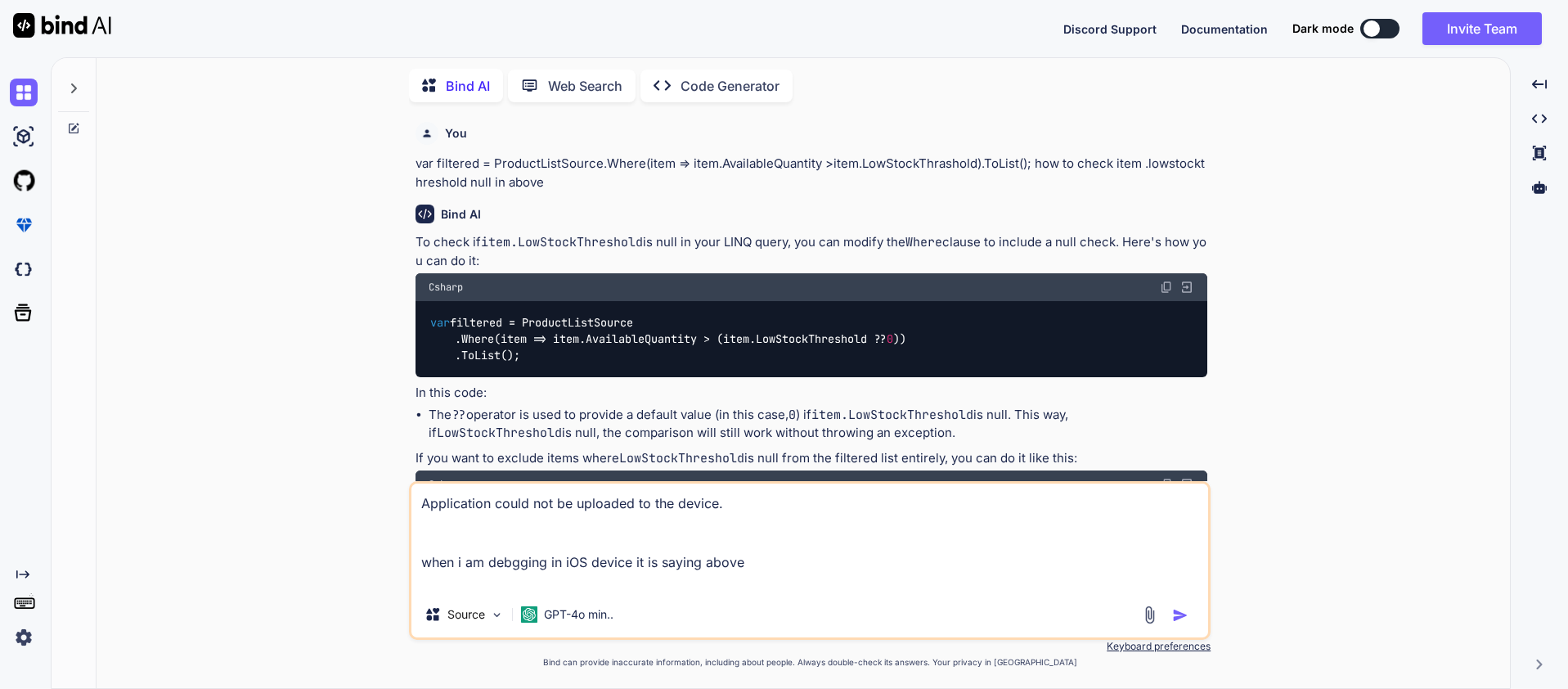
type textarea "x"
type textarea "Application could not be uploaded to the device. when i am debgging in iOS devi…"
type textarea "x"
type textarea "Application could not be uploaded to the device. when i am debgging in iOS devi…"
type textarea "x"
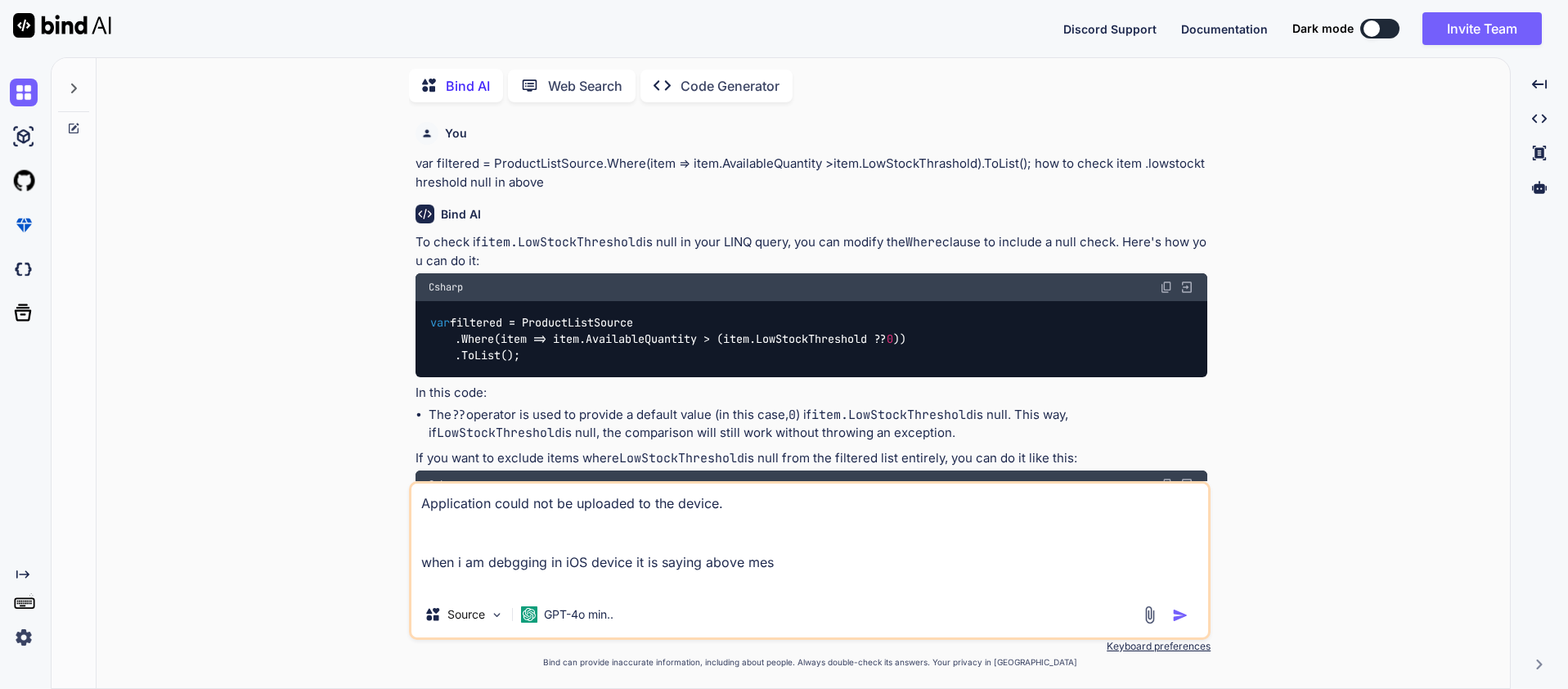
type textarea "Application could not be uploaded to the device. when i am debgging in iOS devi…"
type textarea "x"
type textarea "Application could not be uploaded to the device. when i am debgging in iOS devi…"
type textarea "x"
type textarea "Application could not be uploaded to the device. when i am debgging in iOS devi…"
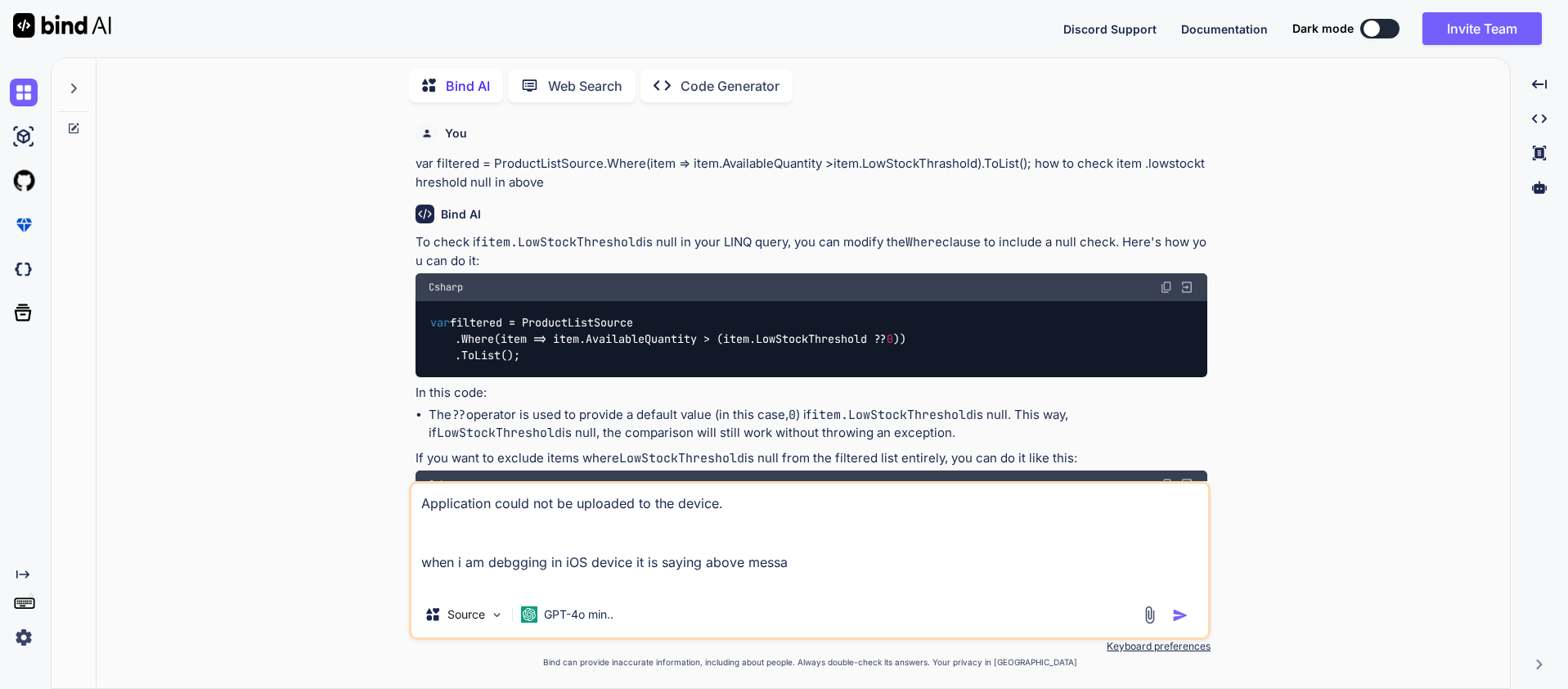
type textarea "x"
type textarea "Application could not be uploaded to the device. when i am debgging in iOS devi…"
type textarea "x"
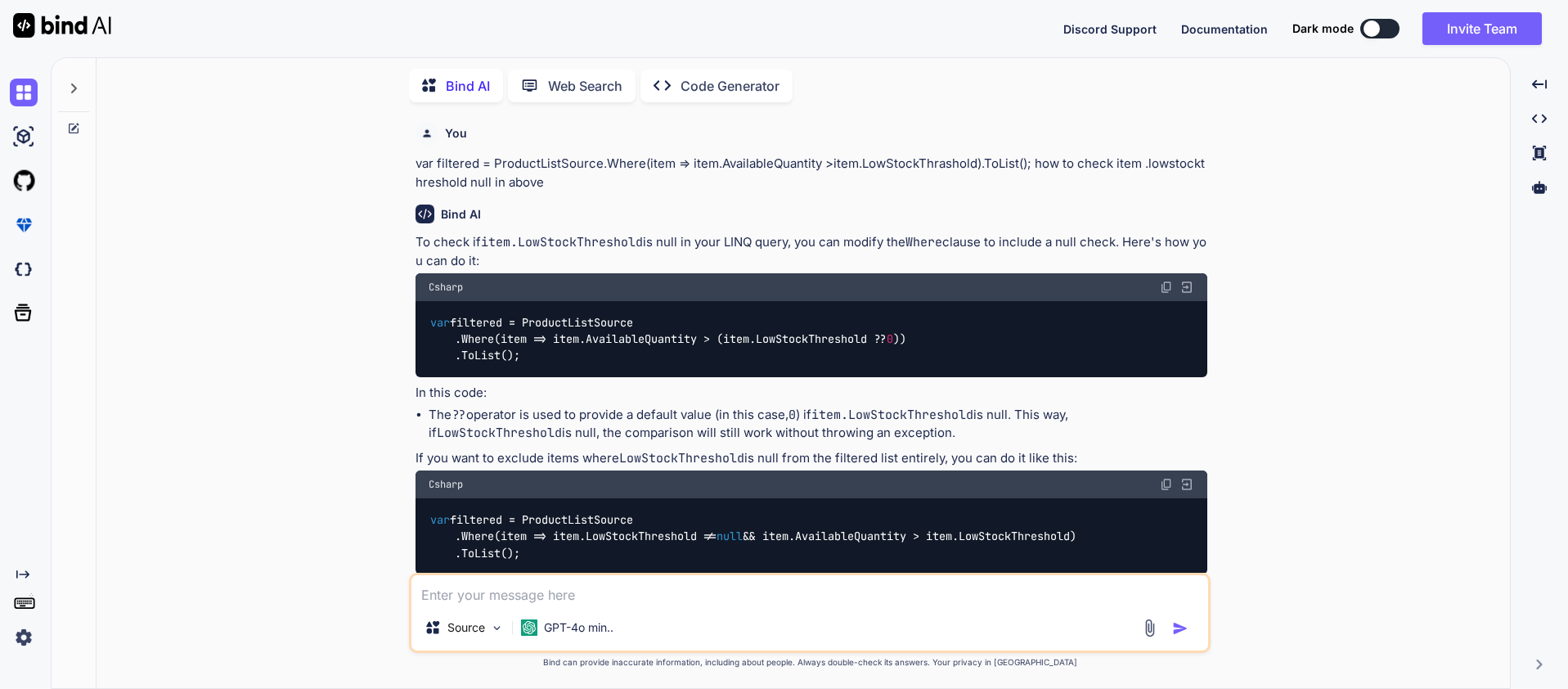
scroll to position [226, 0]
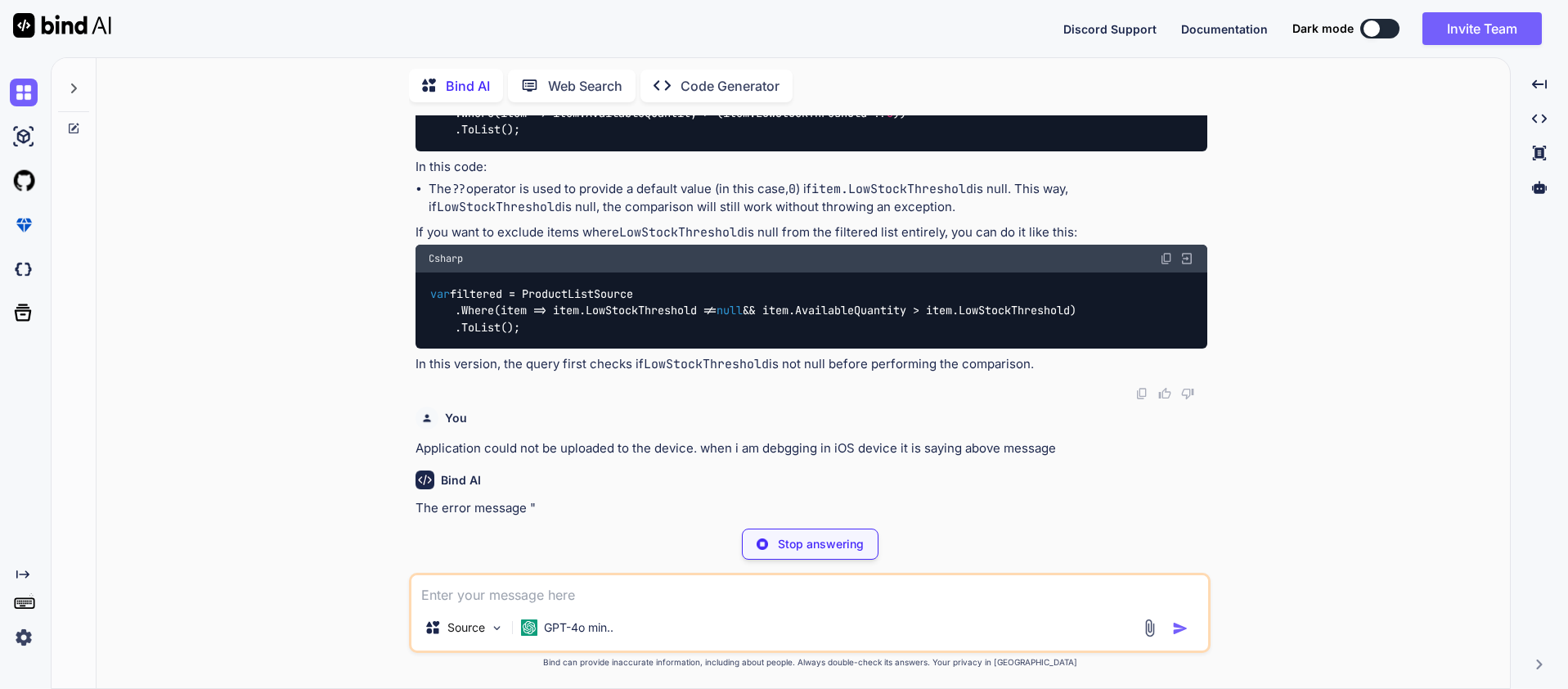
type textarea "x"
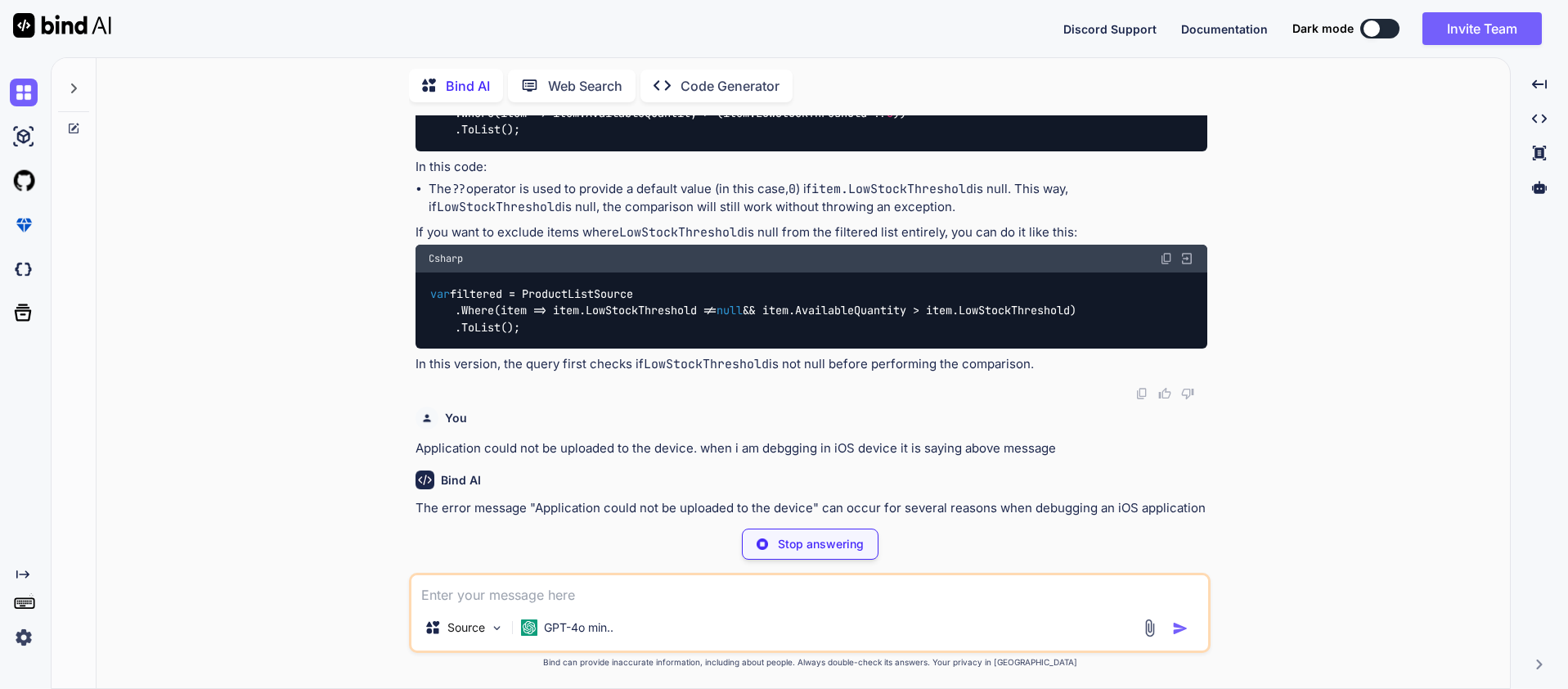
type textarea "x"
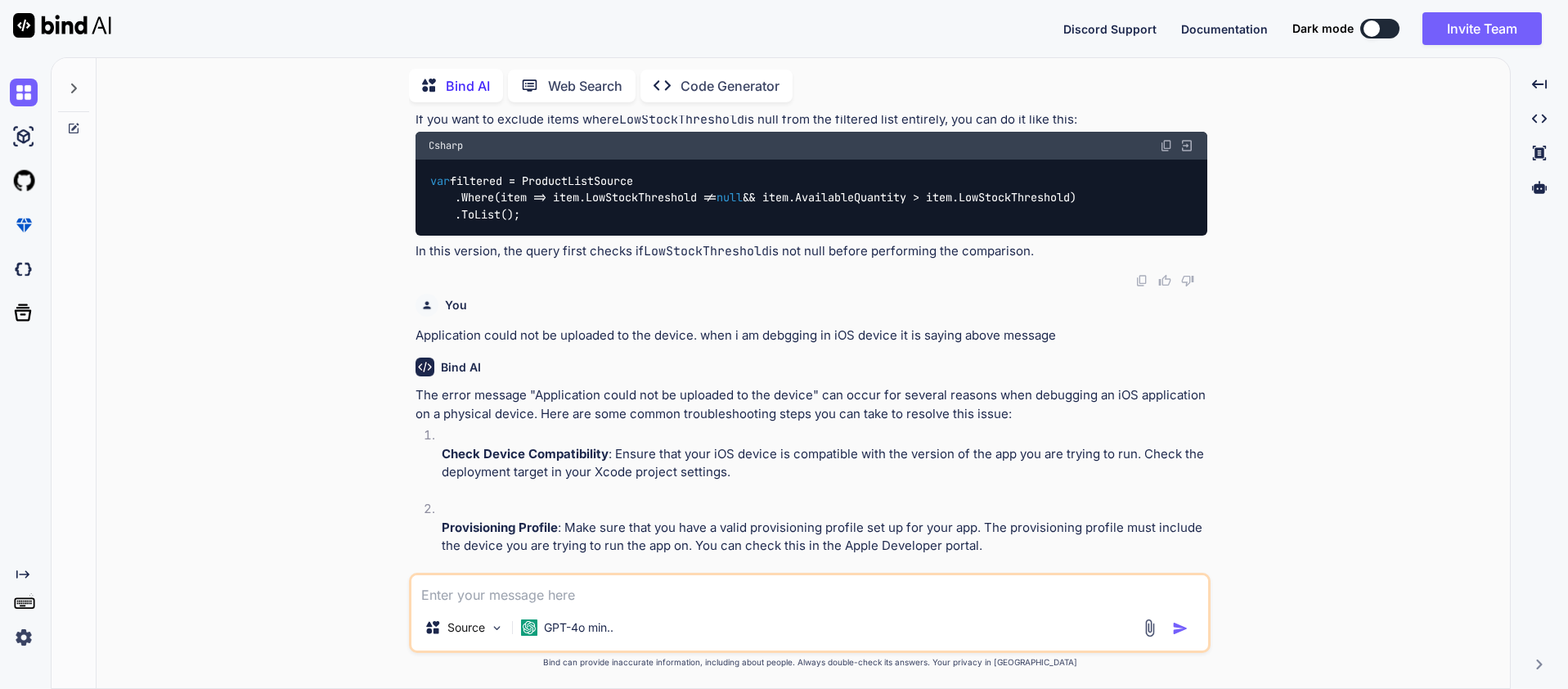
scroll to position [342, 0]
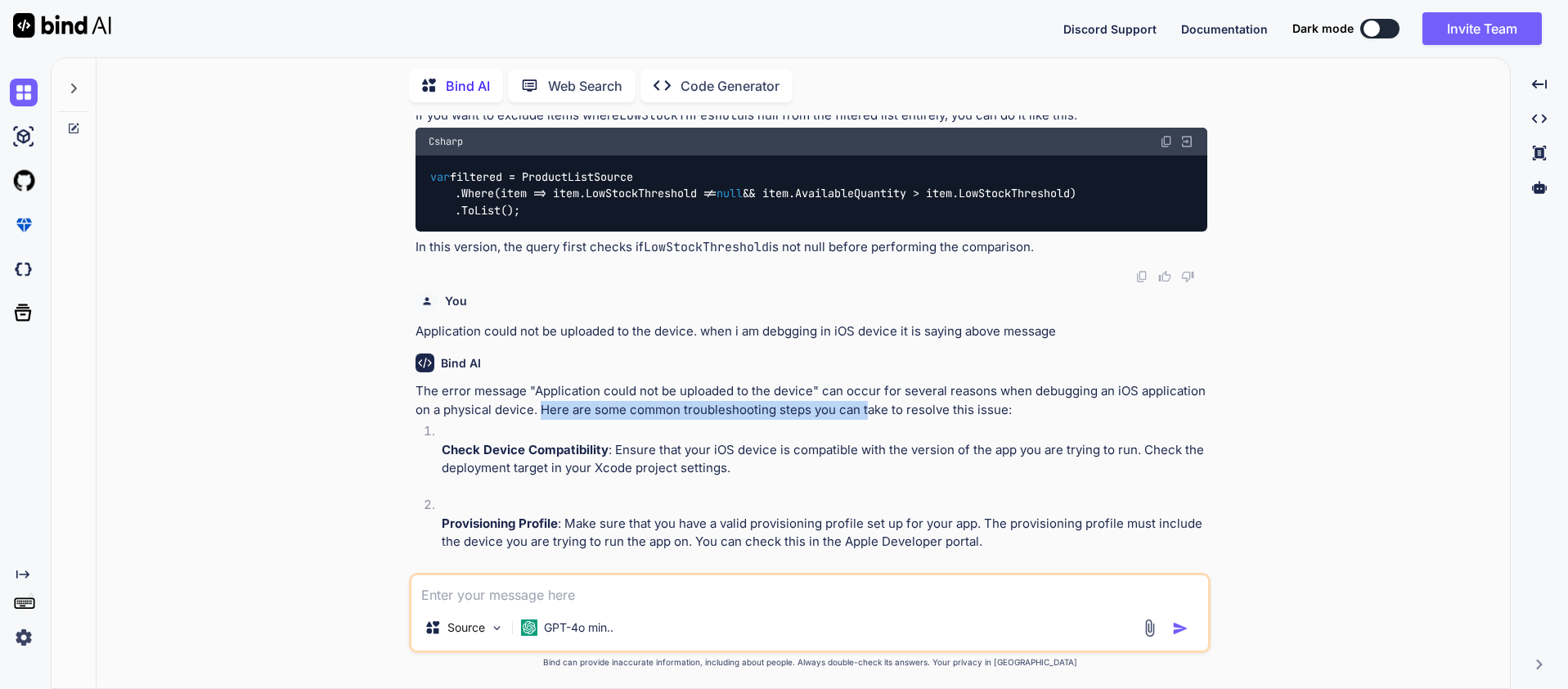
drag, startPoint x: 543, startPoint y: 417, endPoint x: 864, endPoint y: 412, distance: 321.0
click at [864, 412] on p "The error message "Application could not be uploaded to the device" can occur f…" at bounding box center [810, 400] width 791 height 36
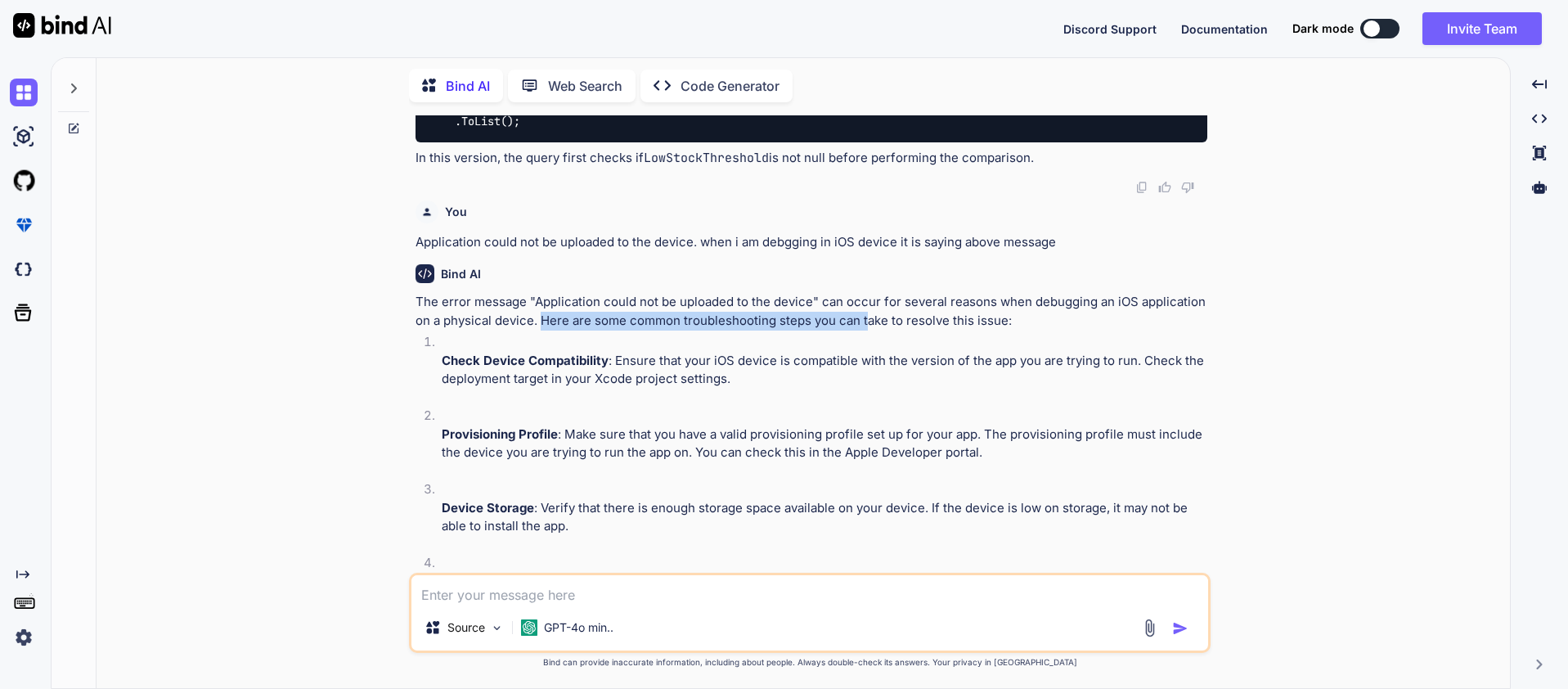
scroll to position [433, 0]
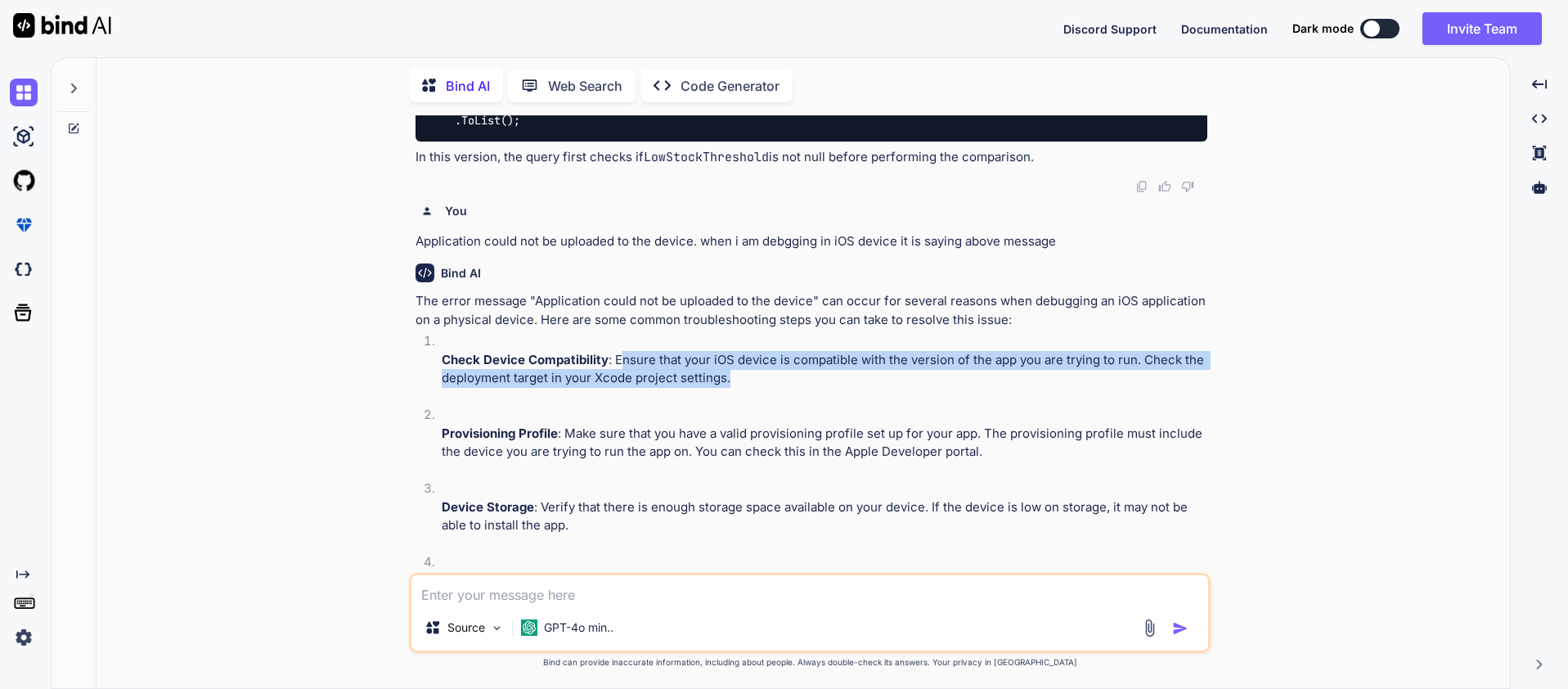
drag, startPoint x: 621, startPoint y: 366, endPoint x: 827, endPoint y: 380, distance: 206.5
click at [827, 380] on p "Check Device Compatibility : Ensure that your iOS device is compatible with the…" at bounding box center [825, 369] width 766 height 36
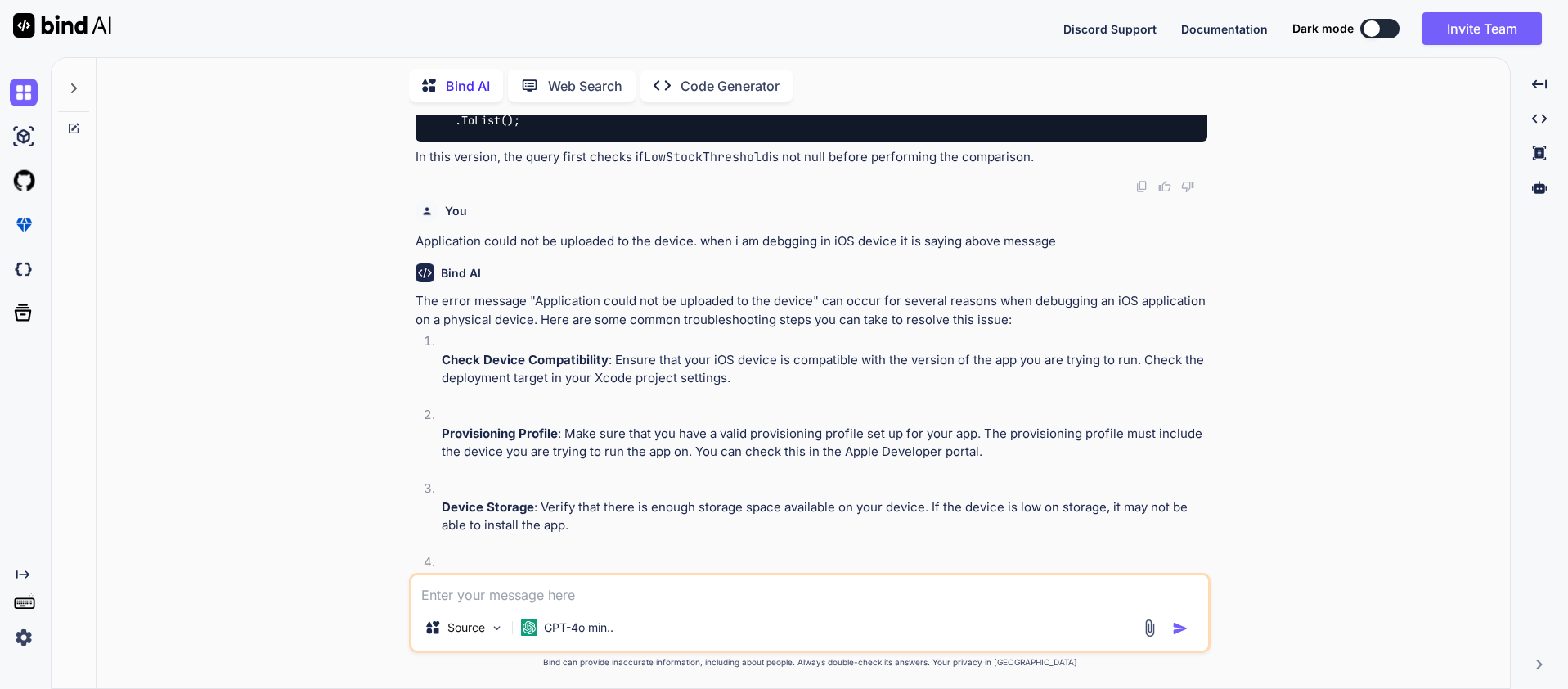
click at [817, 388] on li "Check Device Compatibility : Ensure that your iOS device is compatible with the…" at bounding box center [817, 368] width 778 height 74
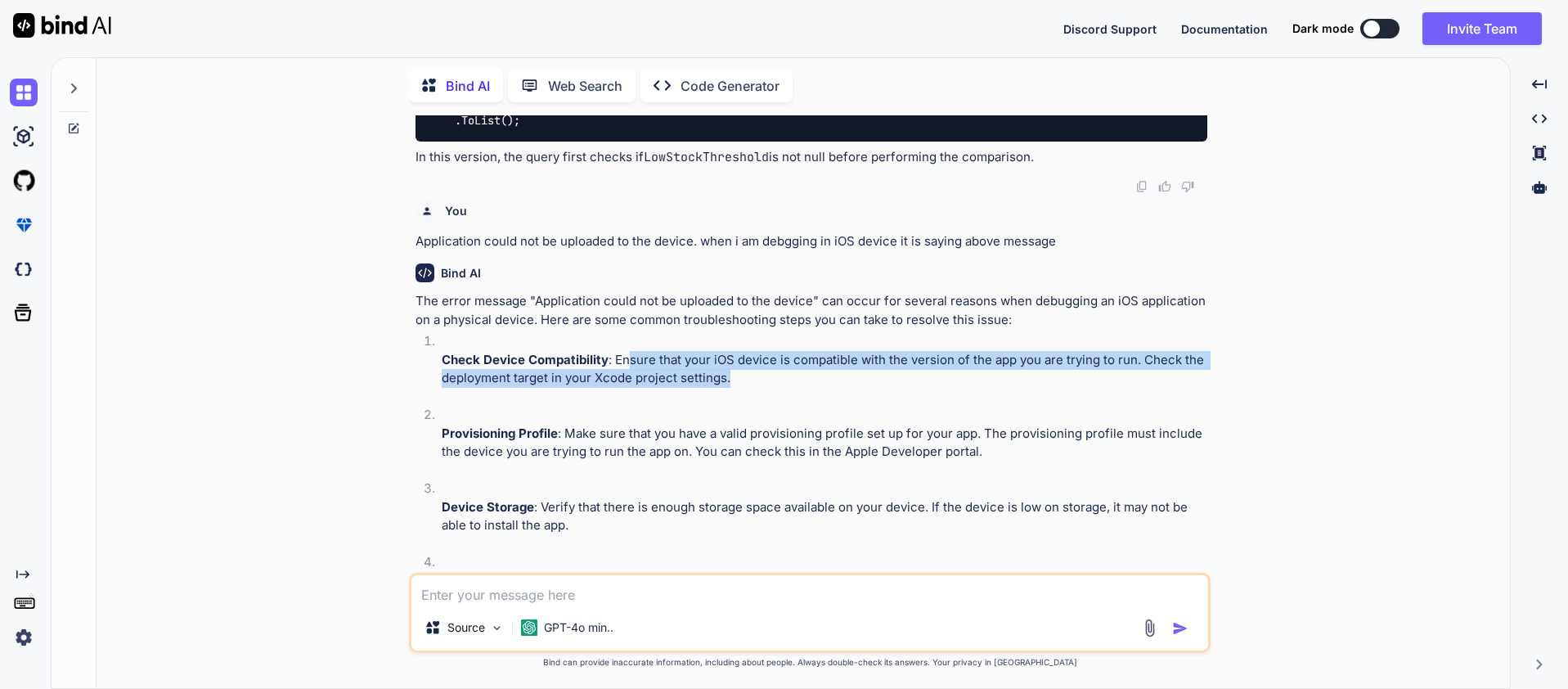
drag, startPoint x: 732, startPoint y: 382, endPoint x: 632, endPoint y: 364, distance: 101.6
click at [632, 364] on p "Check Device Compatibility : Ensure that your iOS device is compatible with the…" at bounding box center [825, 369] width 766 height 36
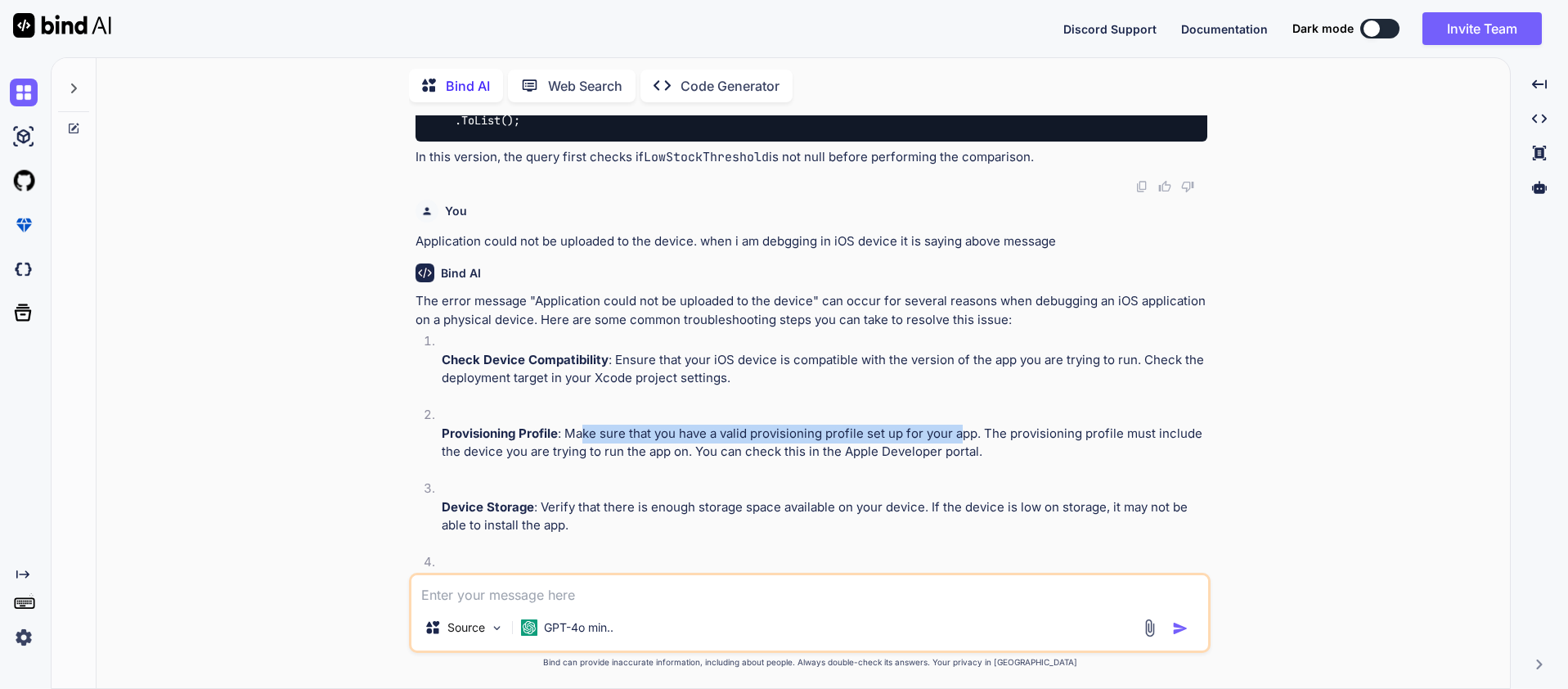
drag, startPoint x: 593, startPoint y: 431, endPoint x: 964, endPoint y: 456, distance: 371.8
click at [964, 455] on p "Provisioning Profile : Make sure that you have a valid provisioning profile set…" at bounding box center [825, 443] width 766 height 36
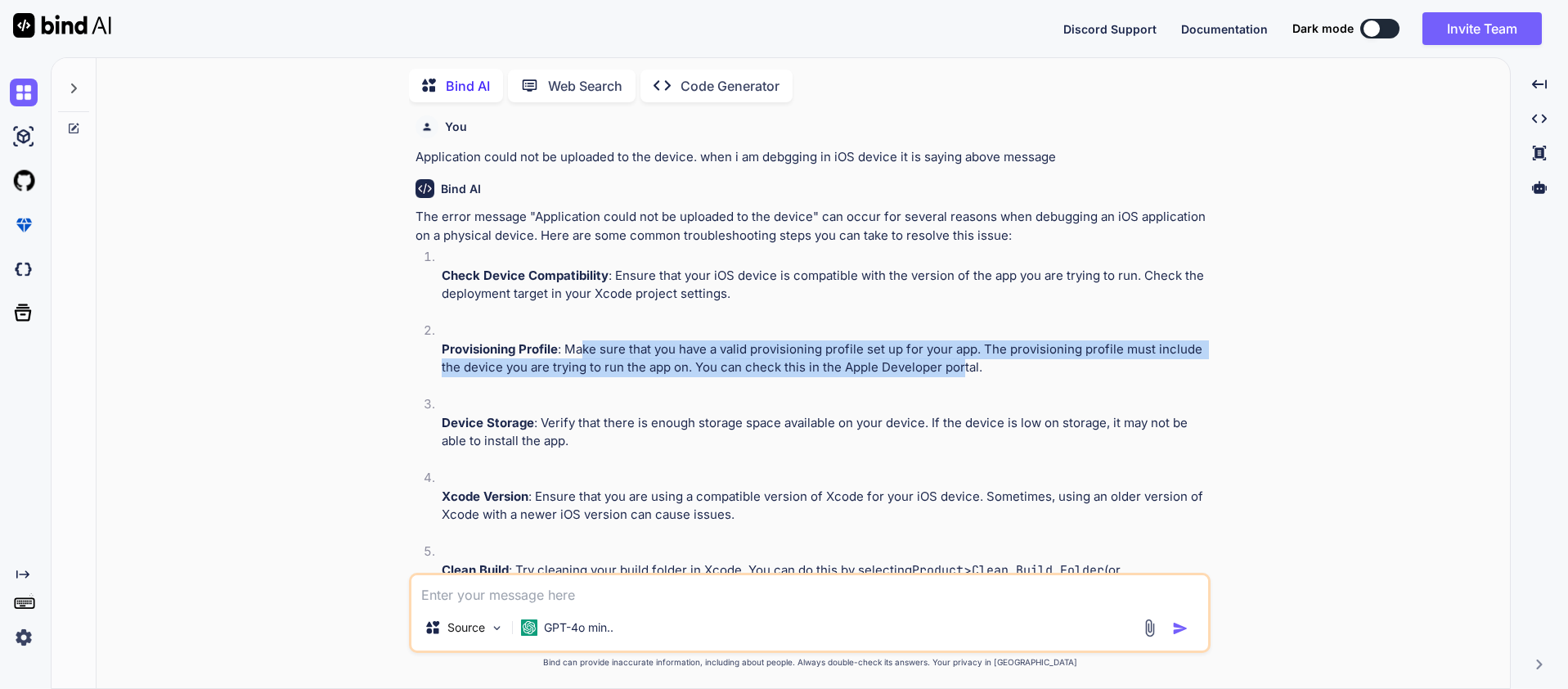
scroll to position [534, 0]
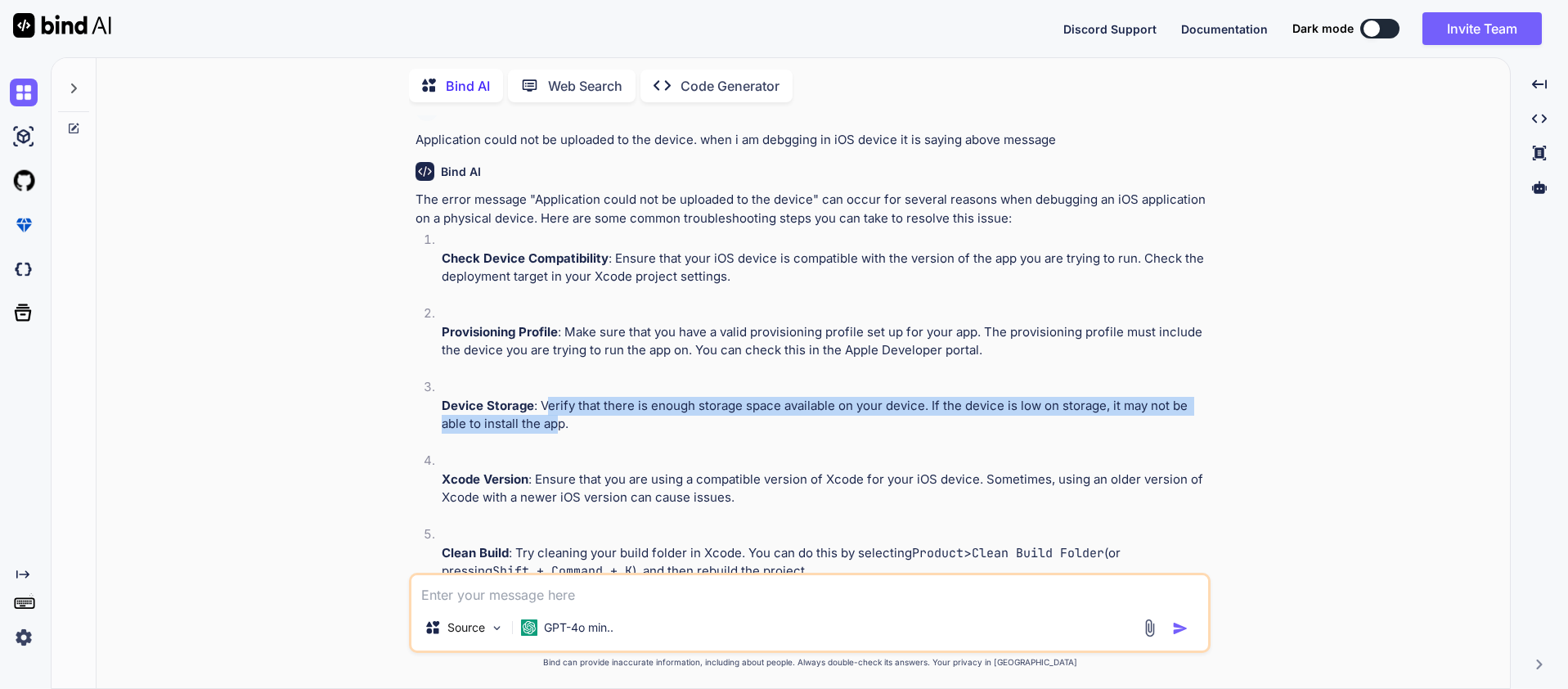
drag, startPoint x: 549, startPoint y: 404, endPoint x: 557, endPoint y: 432, distance: 29.1
click at [557, 432] on p "Device Storage : Verify that there is enough storage space available on your de…" at bounding box center [825, 415] width 766 height 36
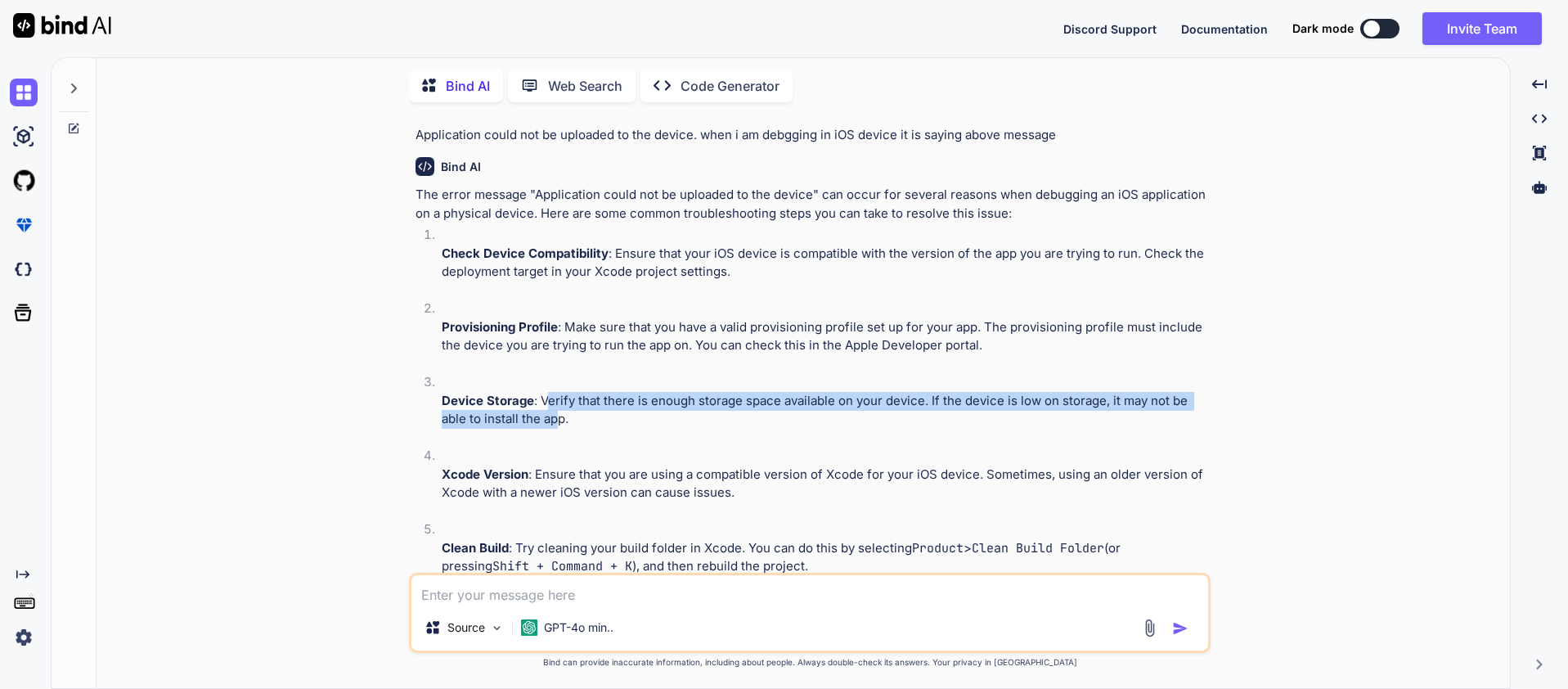
scroll to position [560, 0]
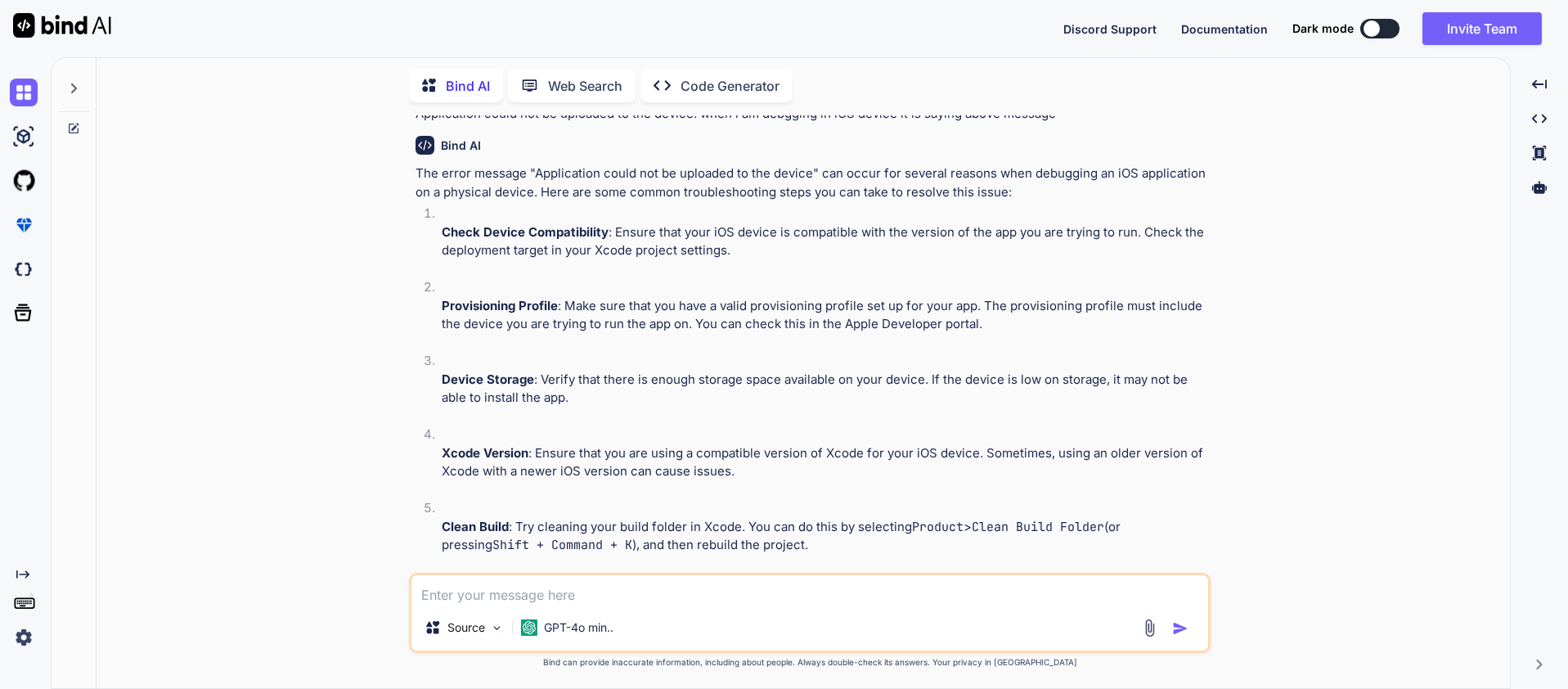
drag, startPoint x: 537, startPoint y: 453, endPoint x: 803, endPoint y: 478, distance: 267.2
click at [804, 477] on p "Xcode Version : Ensure that you are using a compatible version of Xcode for you…" at bounding box center [825, 462] width 766 height 36
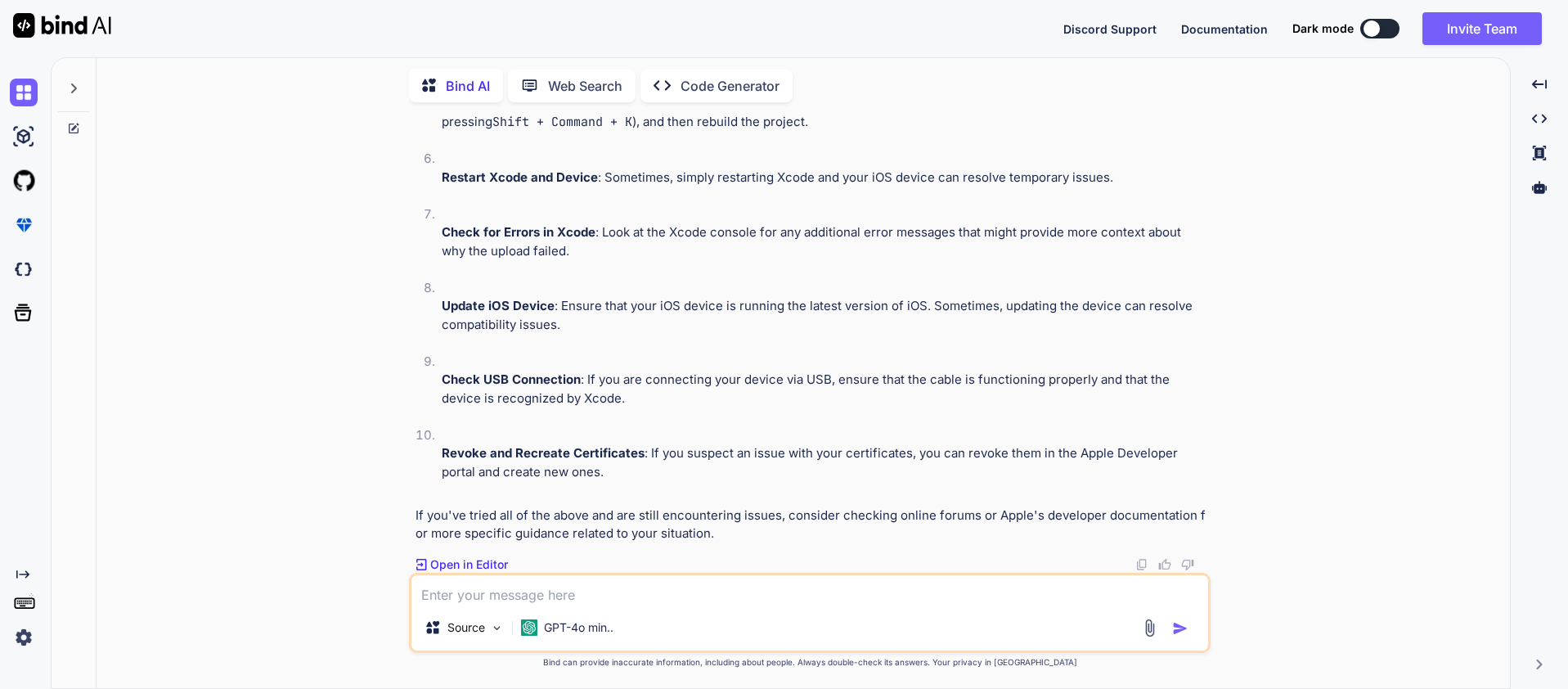
scroll to position [983, 0]
